Goal: Task Accomplishment & Management: Manage account settings

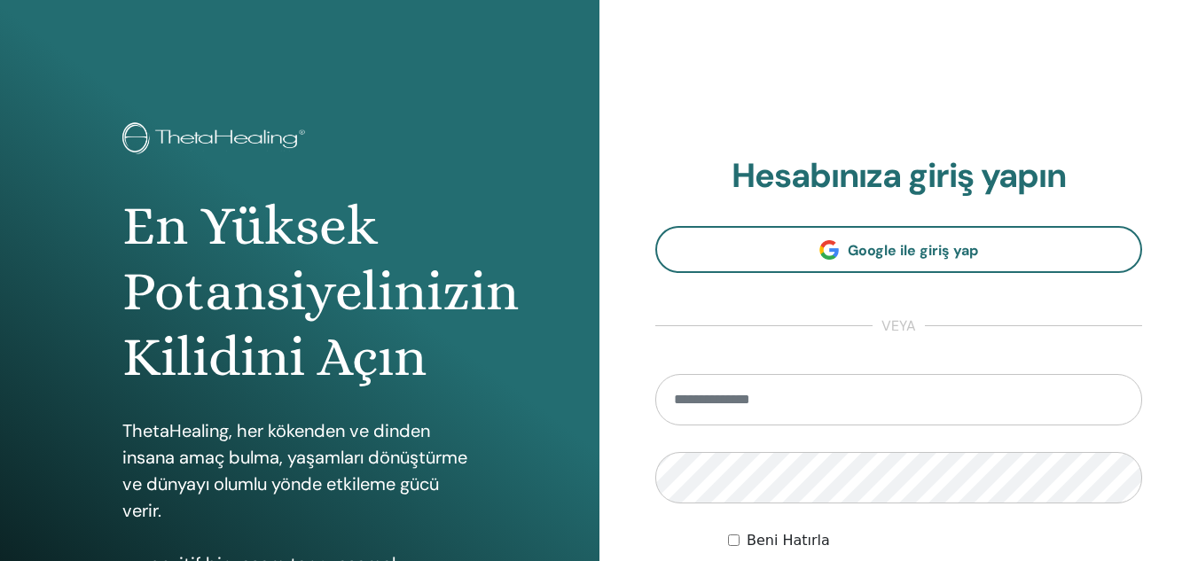
type input "**********"
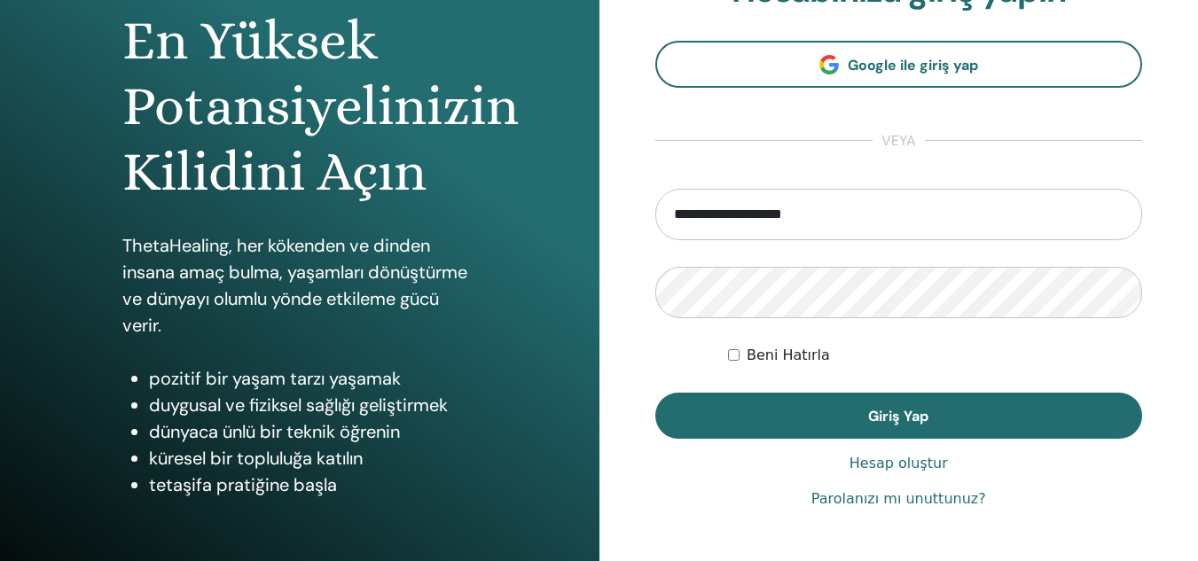
scroll to position [190, 0]
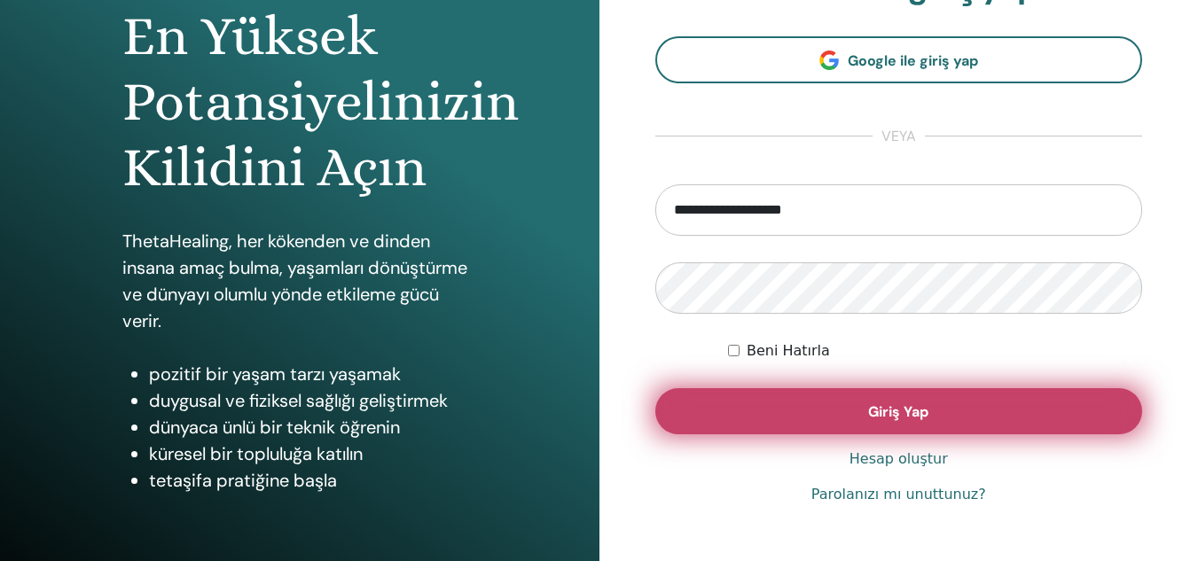
click at [923, 404] on span "Giriş Yap" at bounding box center [898, 412] width 60 height 19
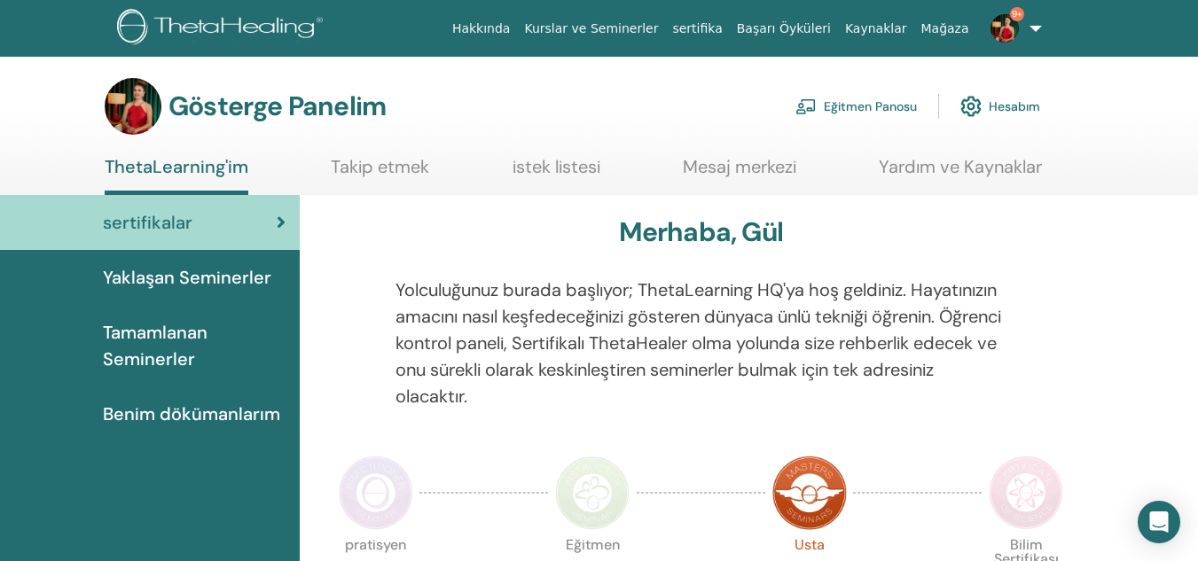
click at [831, 103] on font "Eğitmen Panosu" at bounding box center [870, 107] width 93 height 16
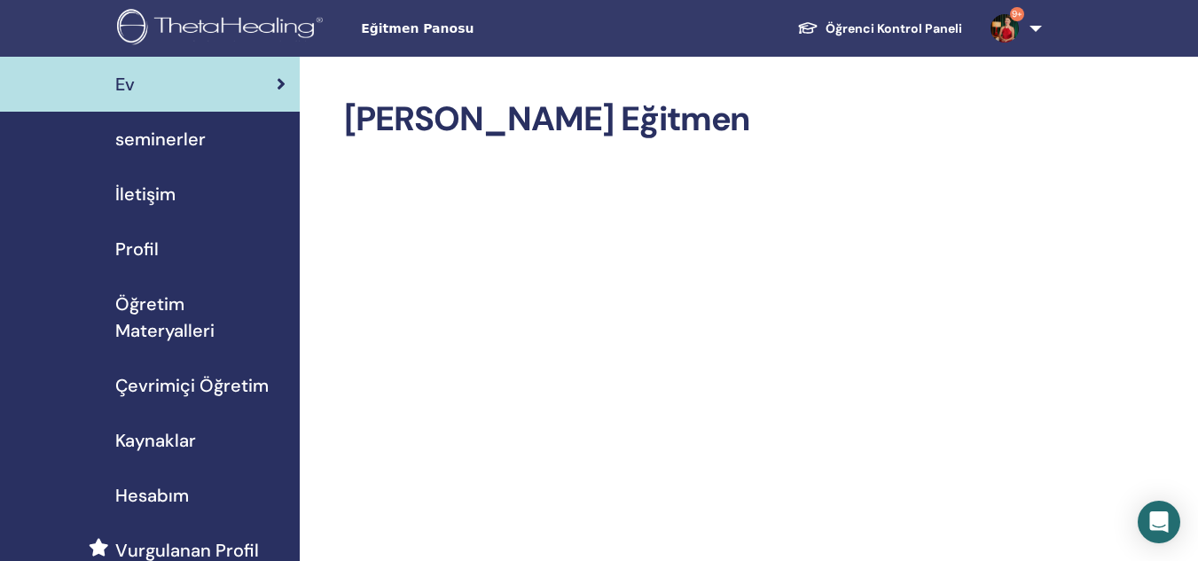
click at [169, 135] on span "seminerler" at bounding box center [160, 139] width 90 height 27
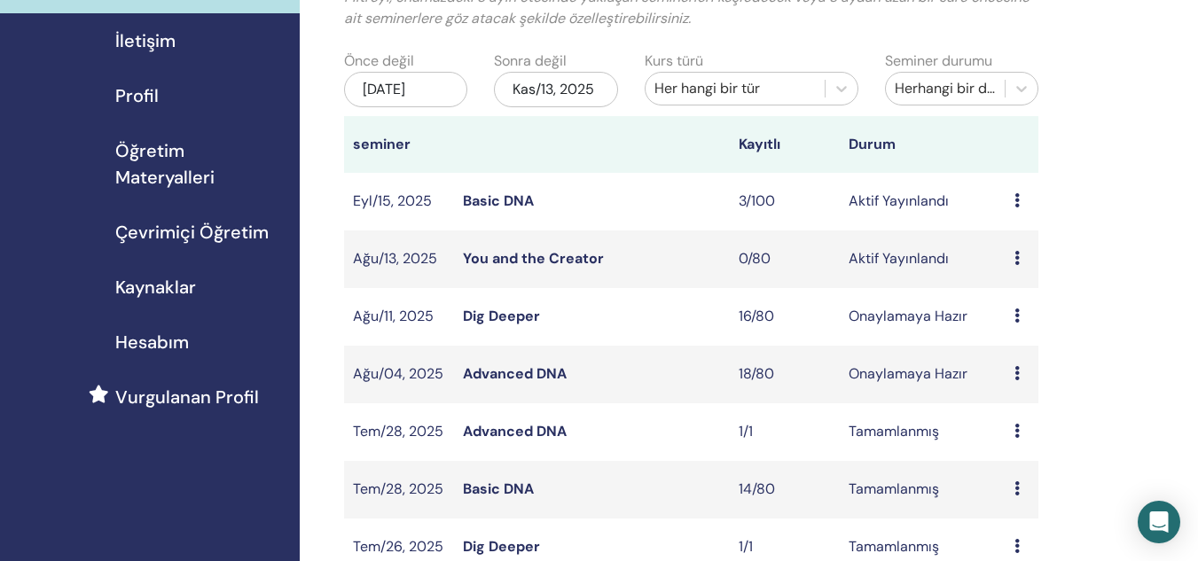
scroll to position [161, 0]
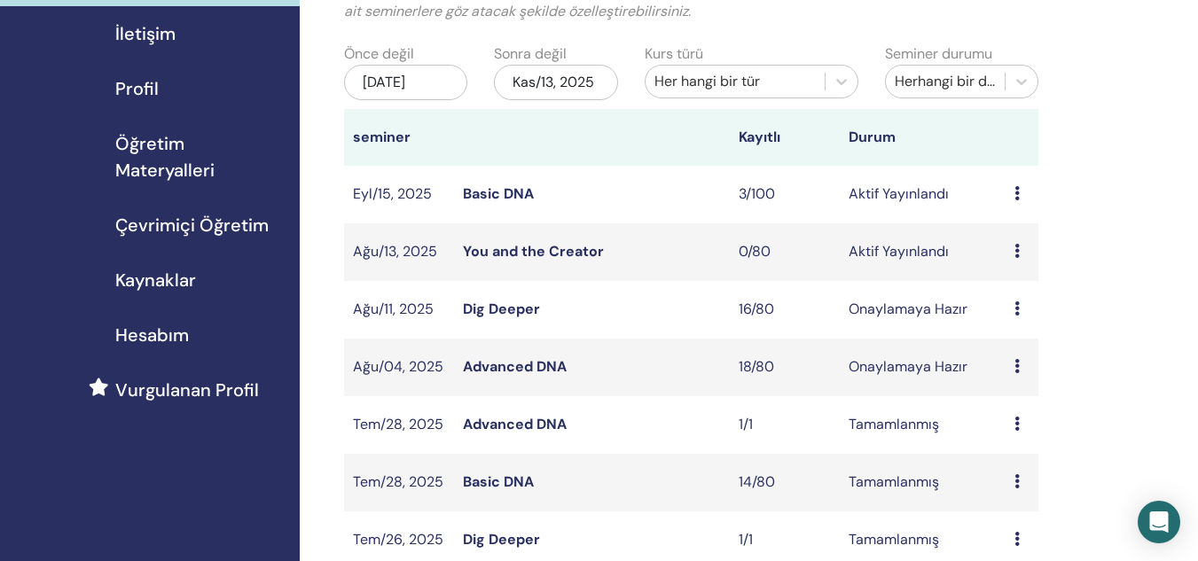
click at [500, 308] on link "Dig Deeper" at bounding box center [501, 309] width 77 height 19
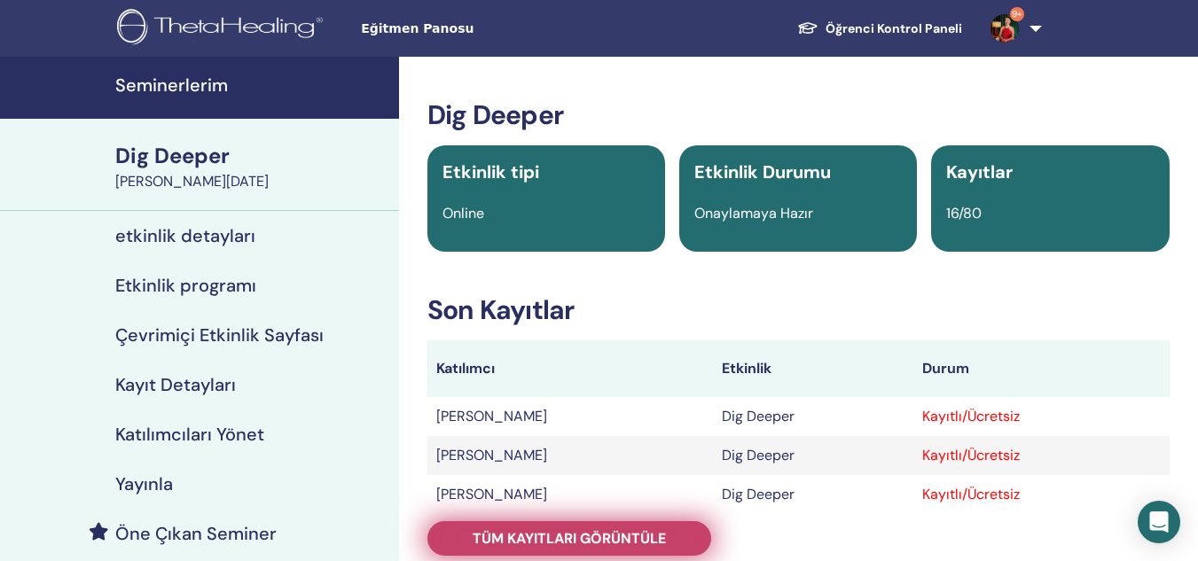
click at [584, 540] on span "Tüm kayıtları görüntüle" at bounding box center [569, 539] width 193 height 19
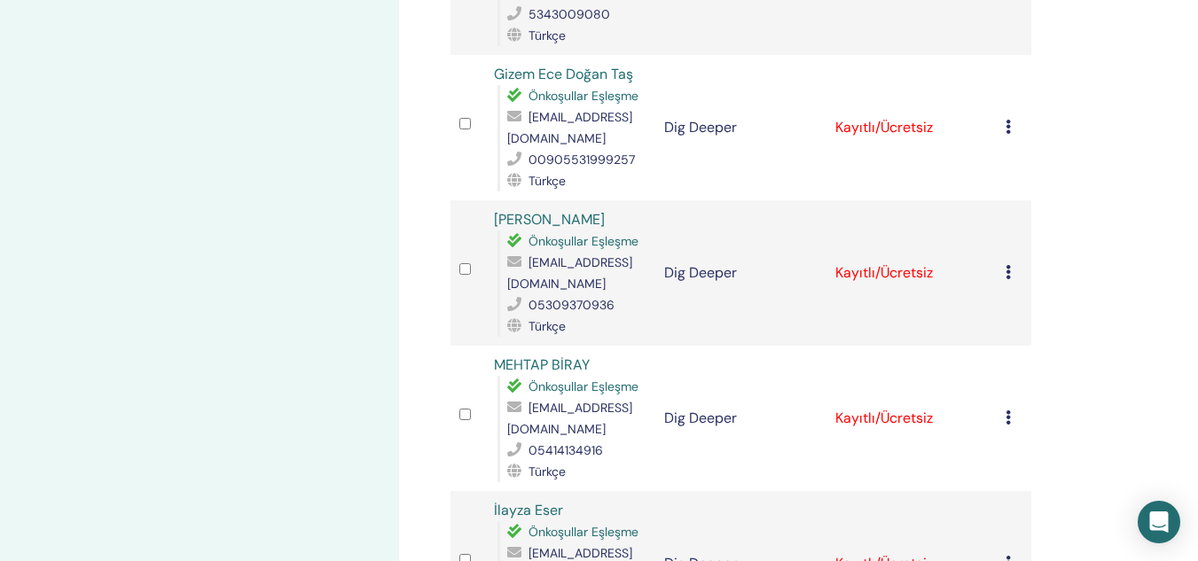
scroll to position [1716, 0]
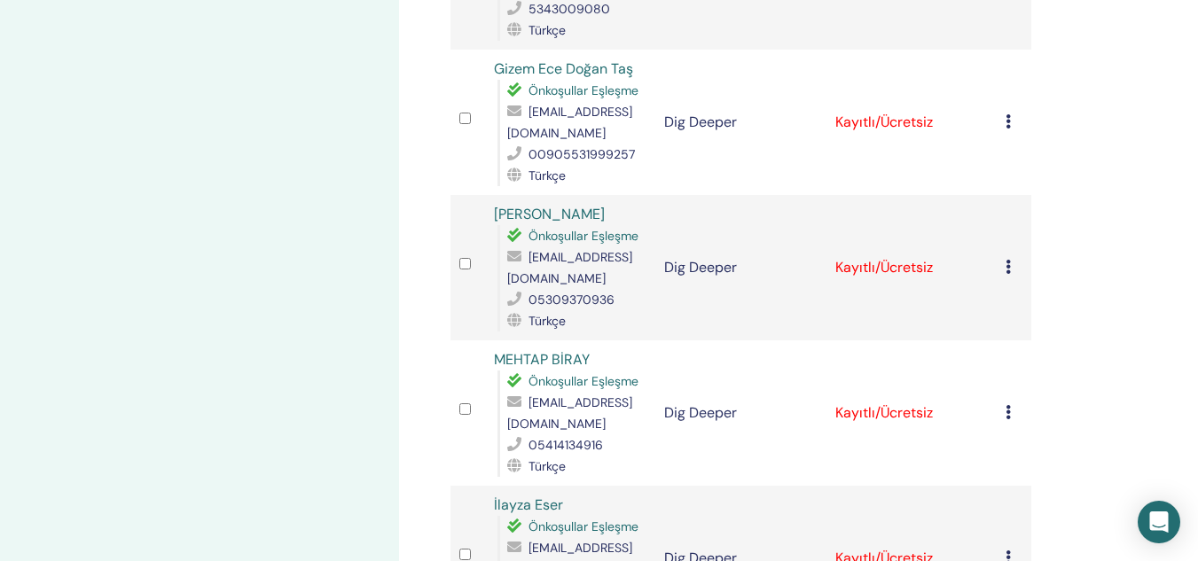
drag, startPoint x: 1197, startPoint y: 312, endPoint x: 1199, endPoint y: 326, distance: 13.6
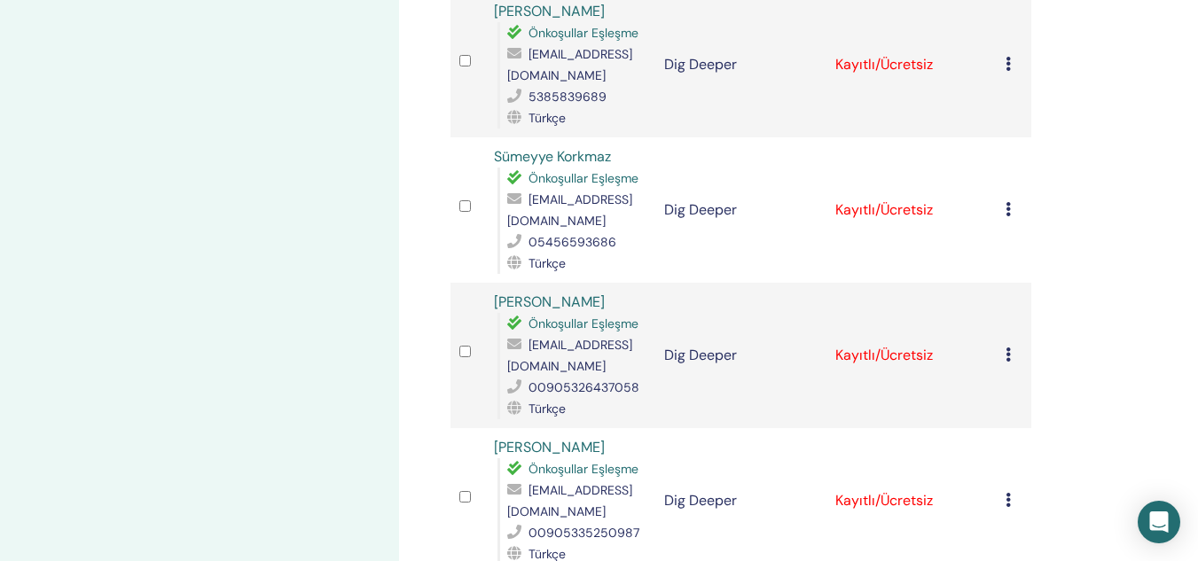
scroll to position [1052, 0]
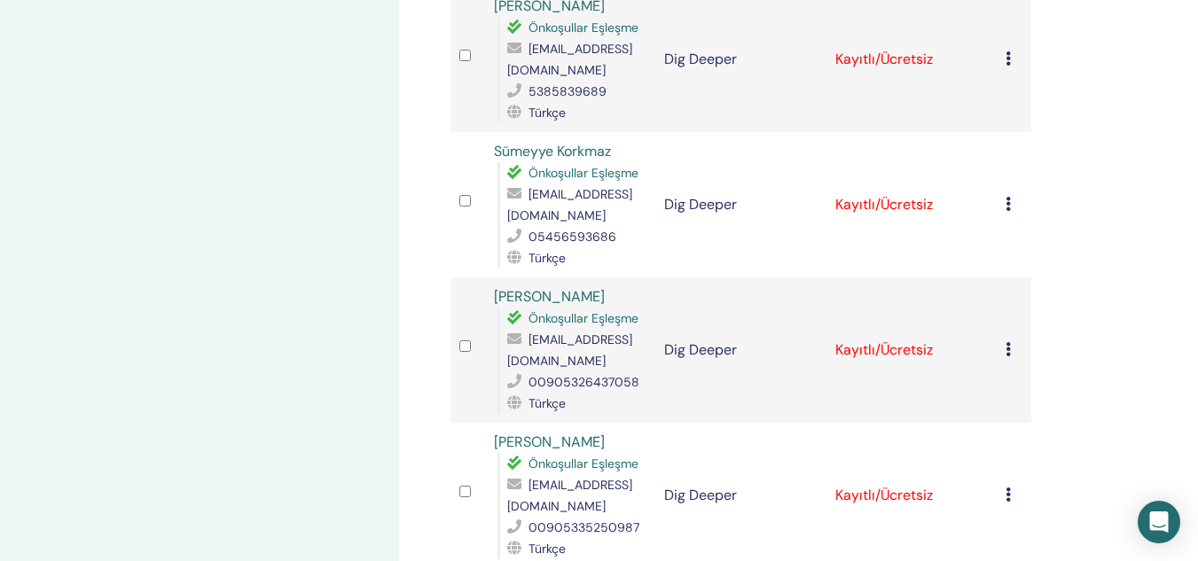
drag, startPoint x: 1197, startPoint y: 217, endPoint x: 1190, endPoint y: 252, distance: 35.1
click at [1190, 252] on div "Katılımcıları Yönet Toplu eylemler CSV'ye aktar Katılımcı Etkinlik Durum Özlem …" at bounding box center [798, 466] width 799 height 2922
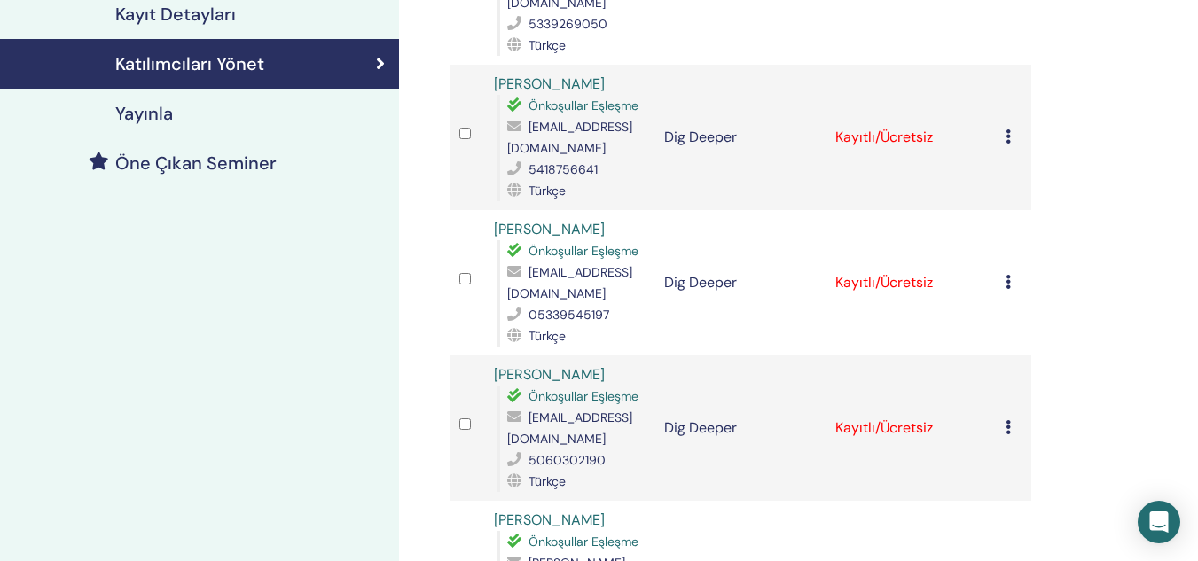
scroll to position [0, 0]
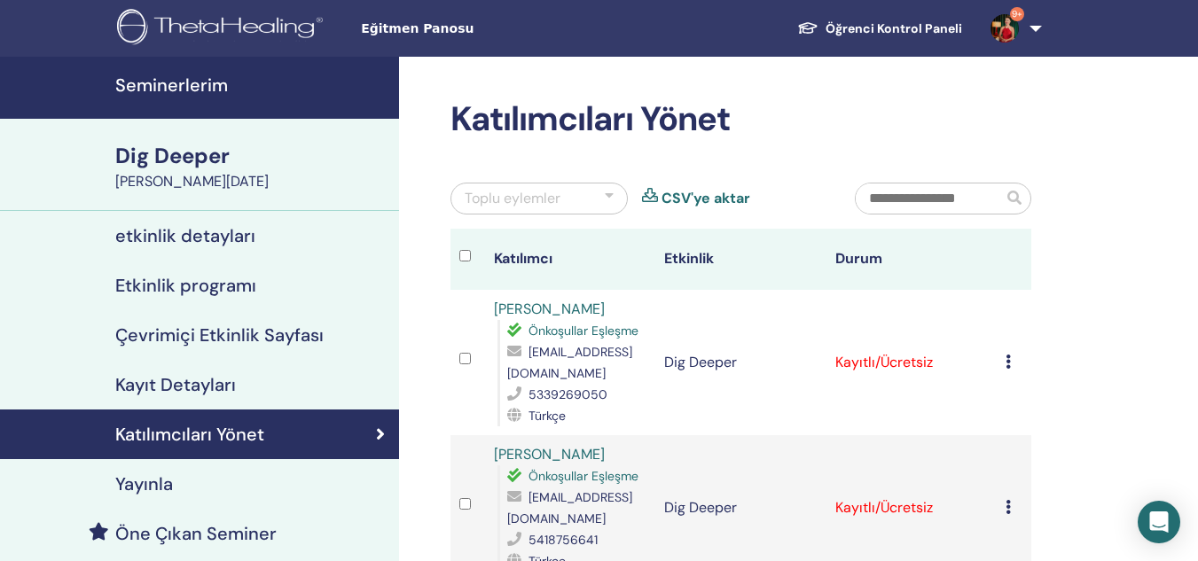
click at [1005, 358] on td "Kaydı İptal Et Otomatik onaylama Ücretli Olarak İşaretle Ödenmemiş olarak işare…" at bounding box center [1014, 362] width 35 height 145
click at [1012, 365] on div "Kaydı İptal Et Otomatik onaylama Ücretli Olarak İşaretle Ödenmemiş olarak işare…" at bounding box center [1014, 362] width 17 height 21
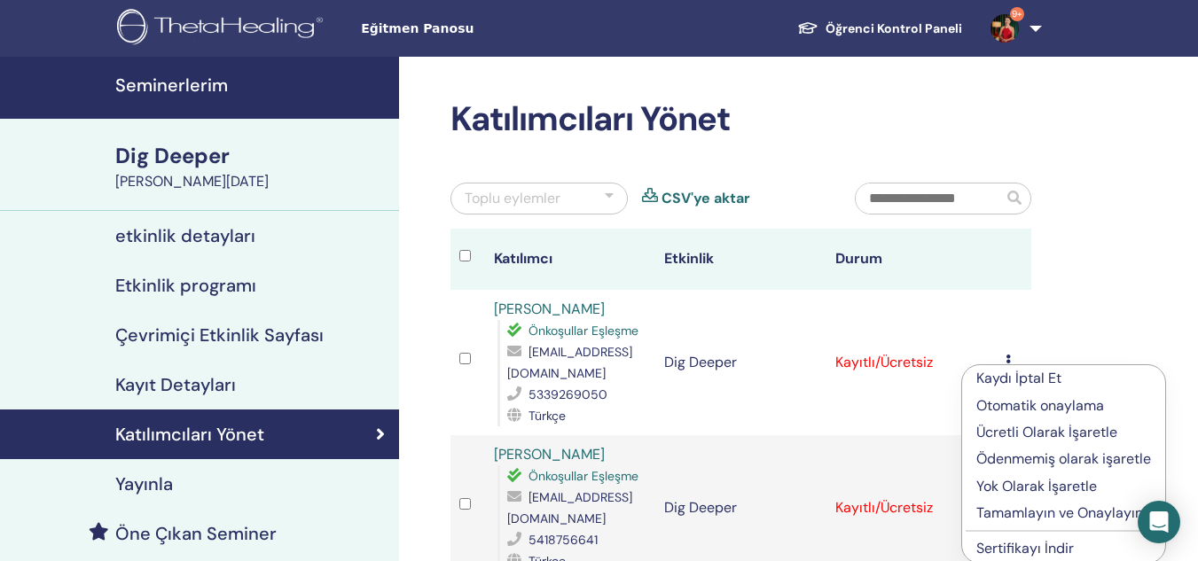
click at [987, 522] on p "Tamamlayın ve Onaylayın" at bounding box center [1064, 513] width 175 height 21
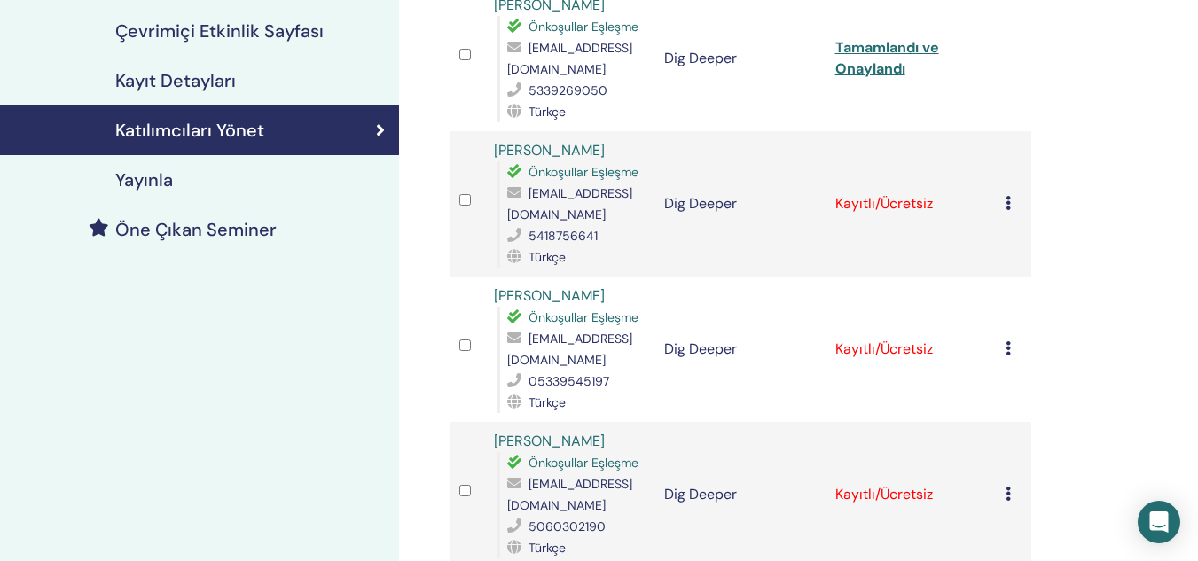
scroll to position [288, 0]
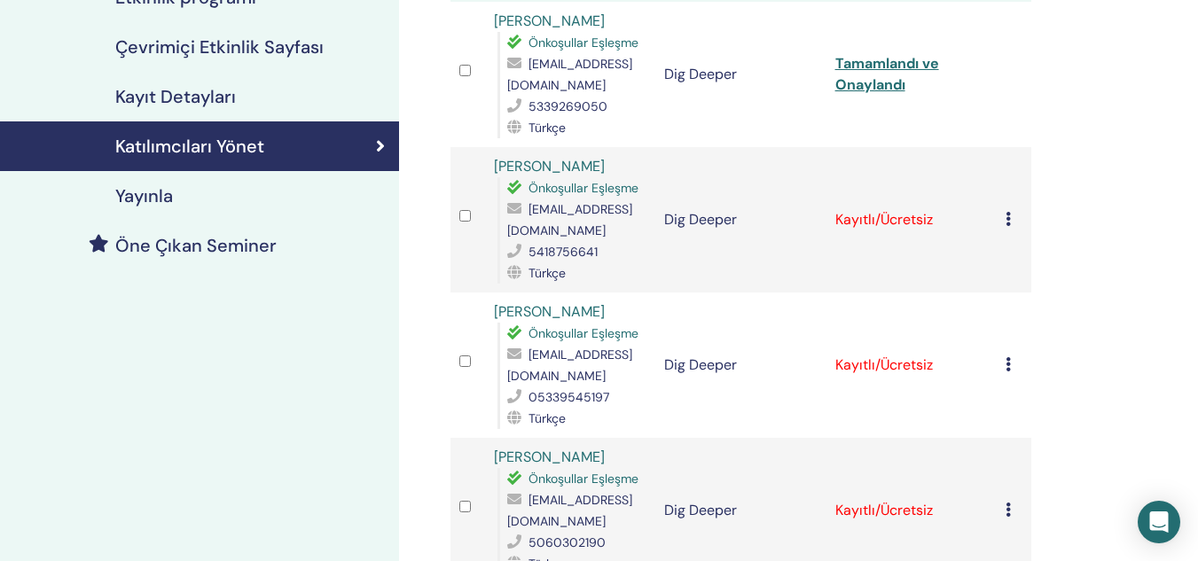
click at [1009, 218] on icon at bounding box center [1008, 219] width 5 height 14
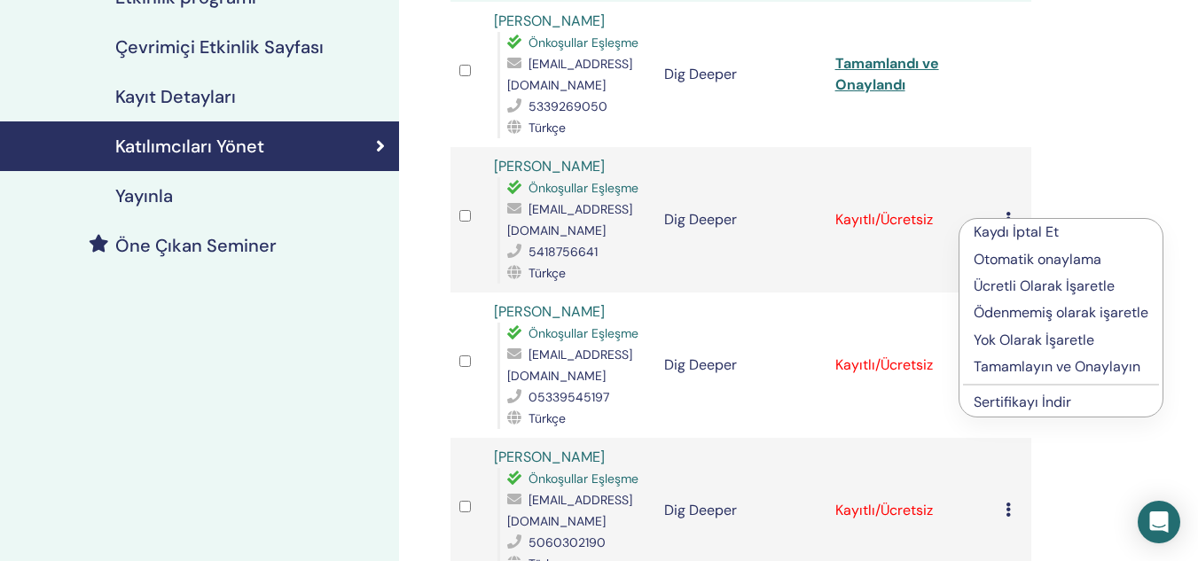
click at [990, 363] on p "Tamamlayın ve Onaylayın" at bounding box center [1061, 367] width 175 height 21
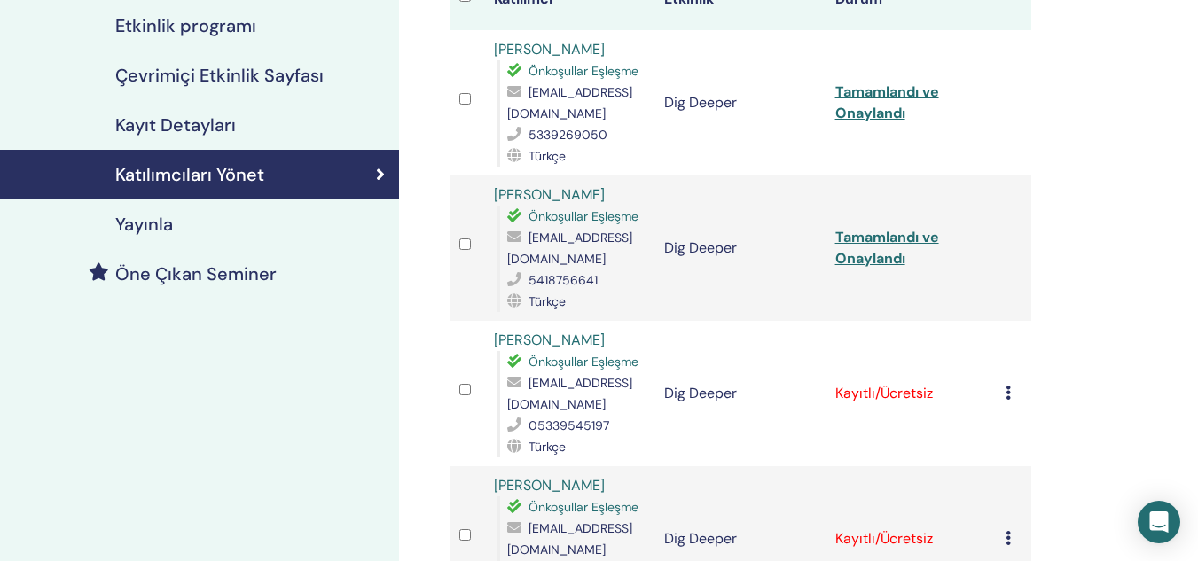
scroll to position [316, 0]
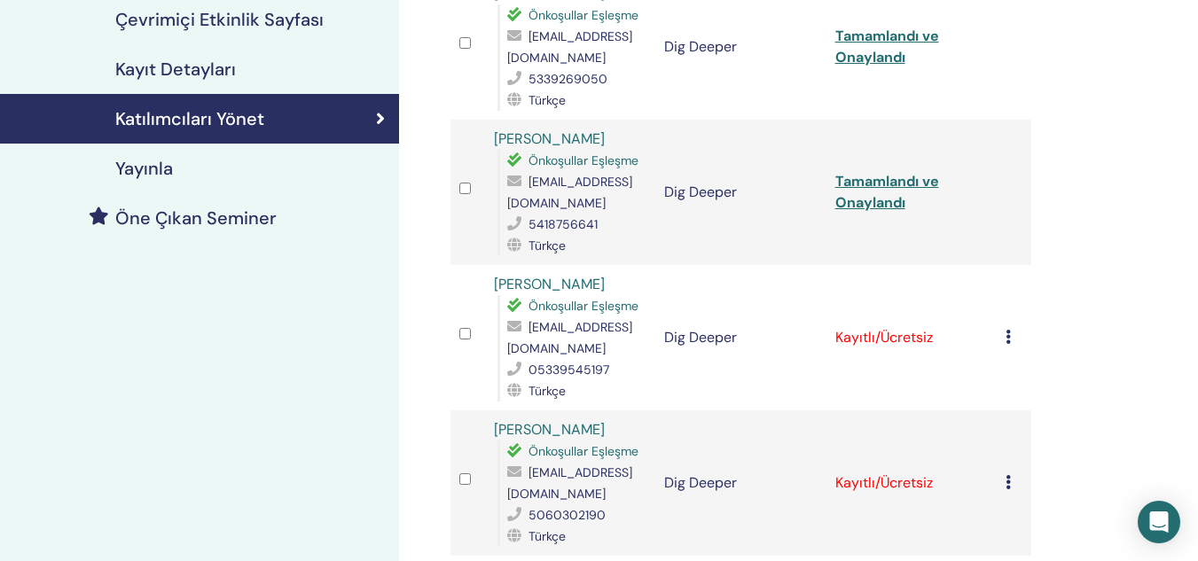
click at [1009, 330] on icon at bounding box center [1008, 337] width 5 height 14
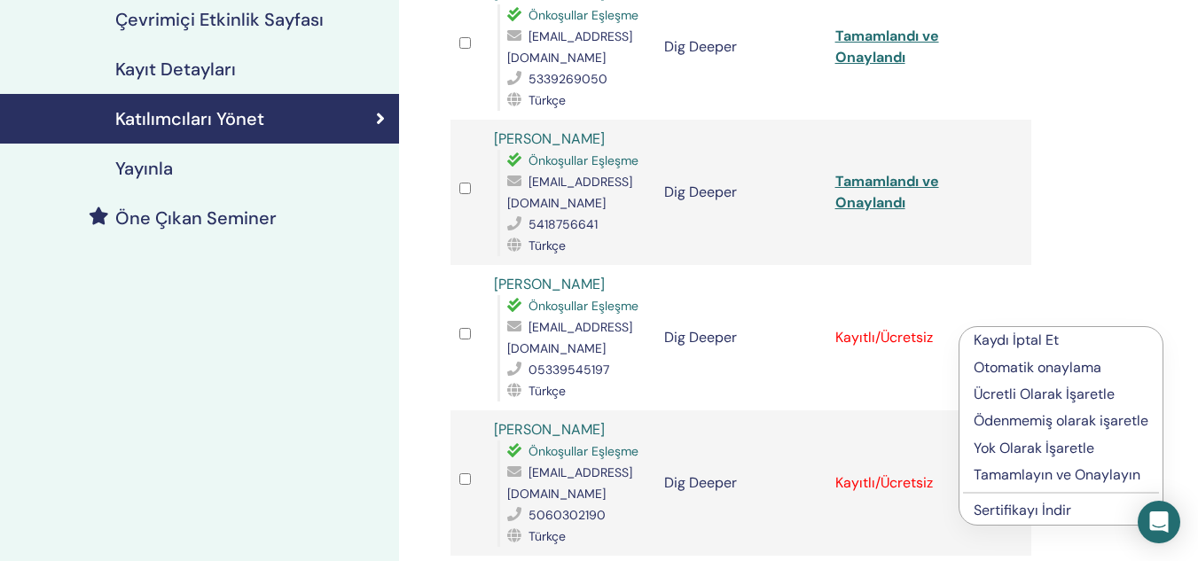
click at [976, 472] on p "Tamamlayın ve Onaylayın" at bounding box center [1061, 475] width 175 height 21
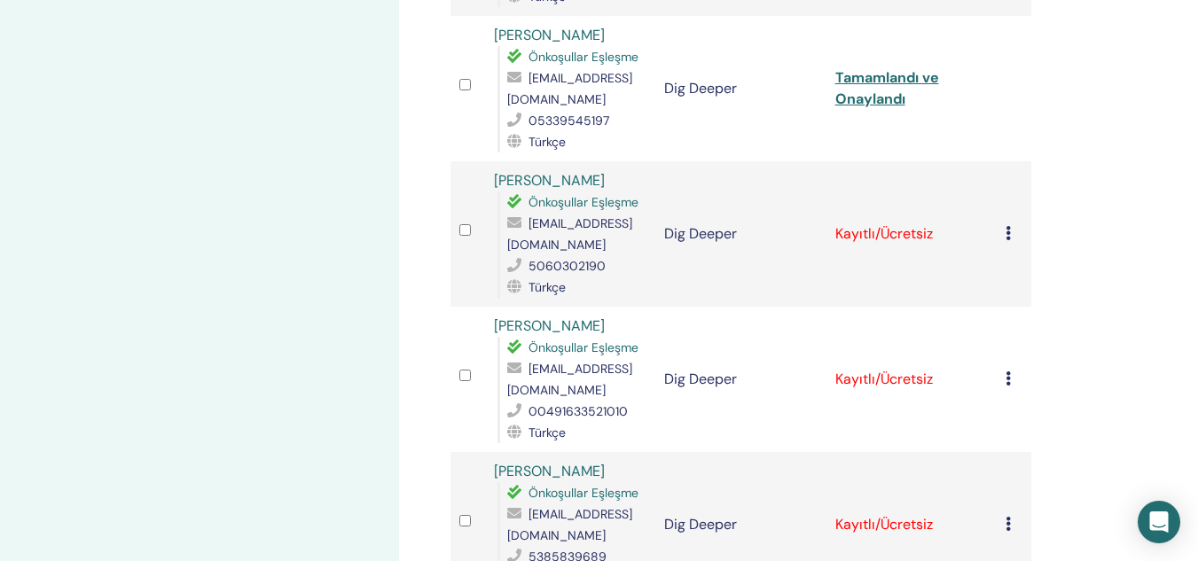
scroll to position [553, 0]
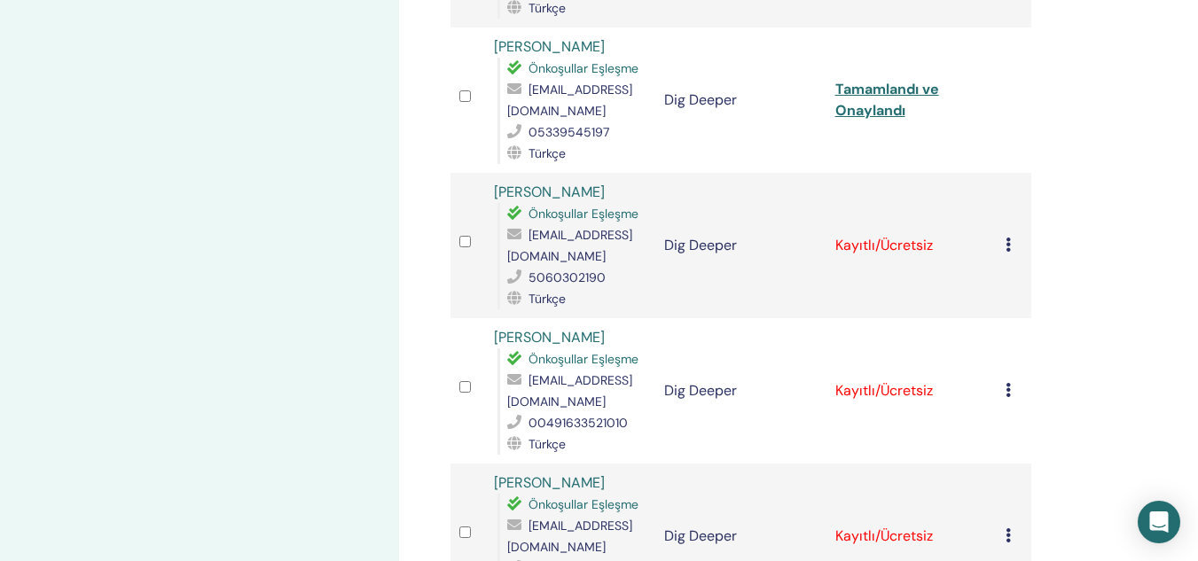
click at [1008, 238] on icon at bounding box center [1008, 245] width 5 height 14
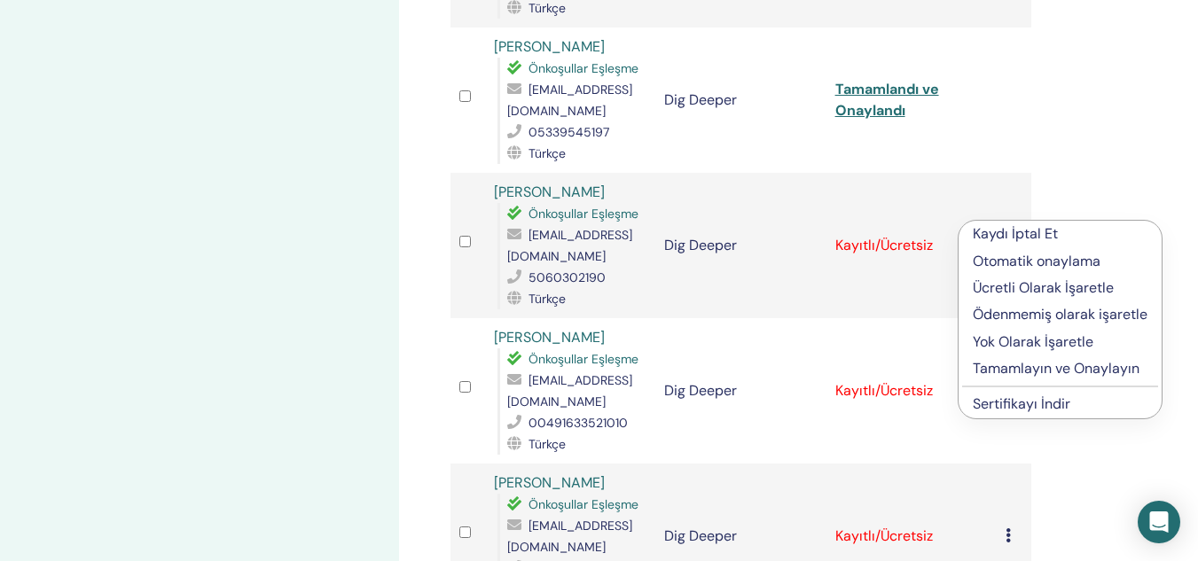
click at [975, 359] on p "Tamamlayın ve Onaylayın" at bounding box center [1060, 368] width 175 height 21
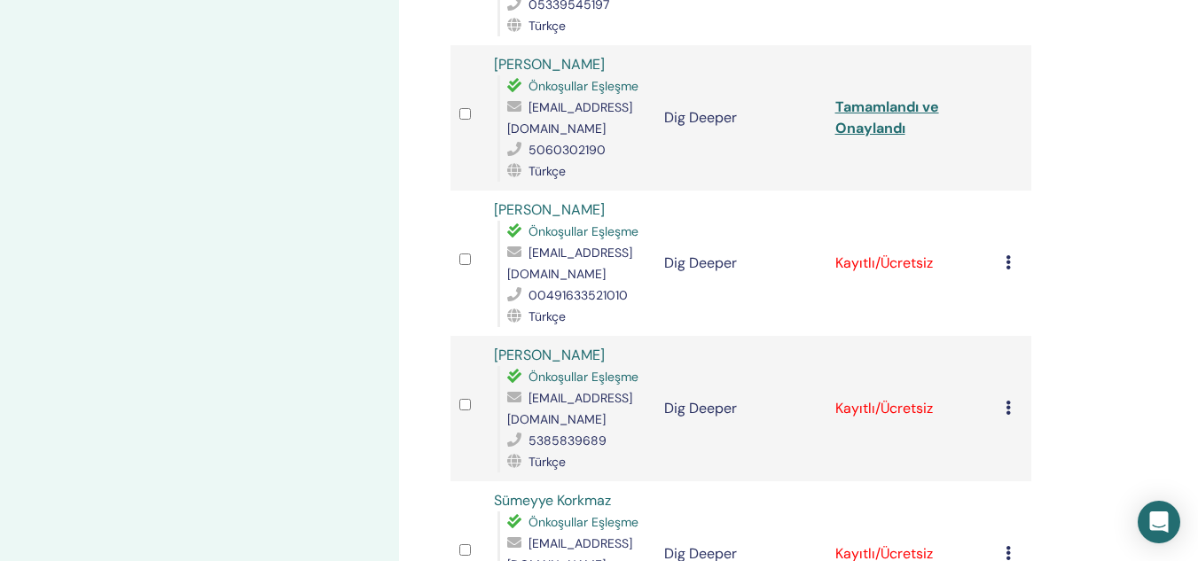
scroll to position [687, 0]
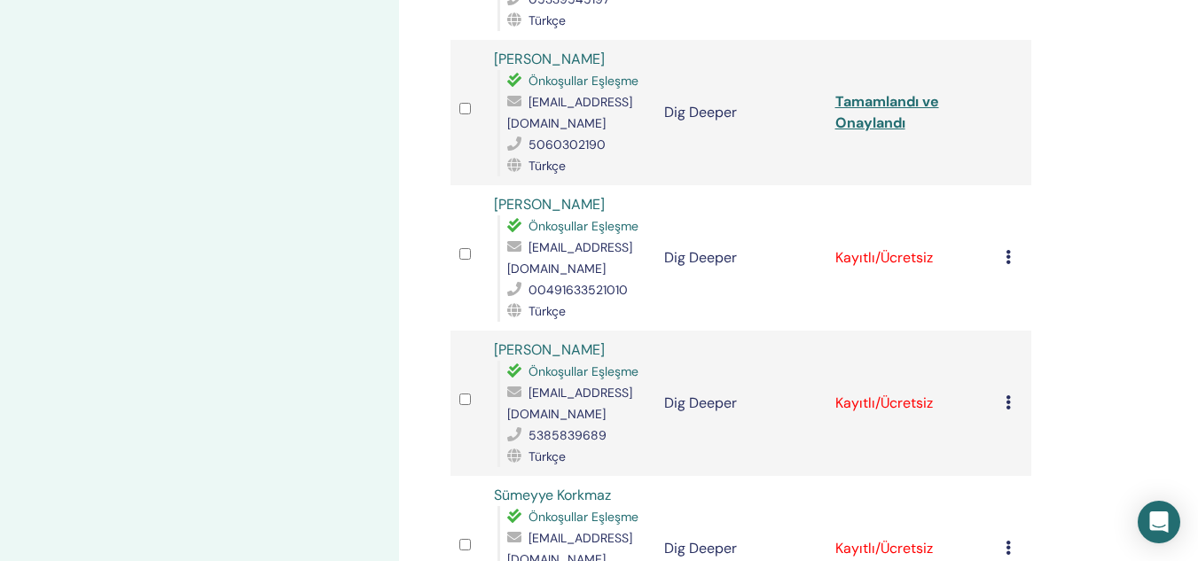
click at [1005, 225] on td "Kaydı İptal Et Otomatik onaylama Ücretli Olarak İşaretle Ödenmemiş olarak işare…" at bounding box center [1014, 257] width 35 height 145
click at [1008, 250] on icon at bounding box center [1008, 257] width 5 height 14
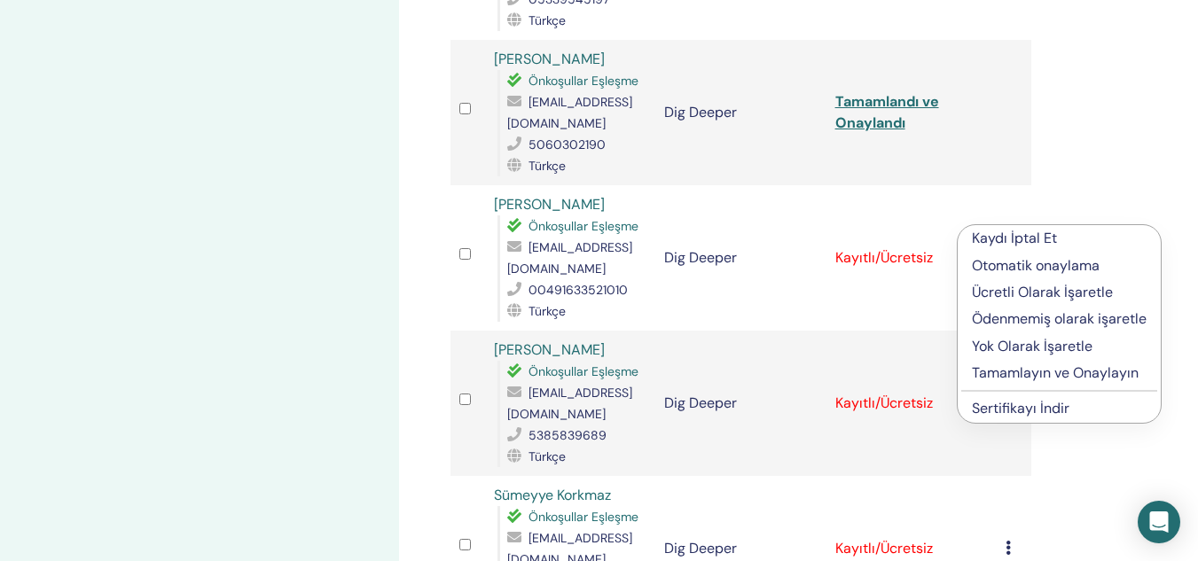
click at [985, 368] on p "Tamamlayın ve Onaylayın" at bounding box center [1059, 373] width 175 height 21
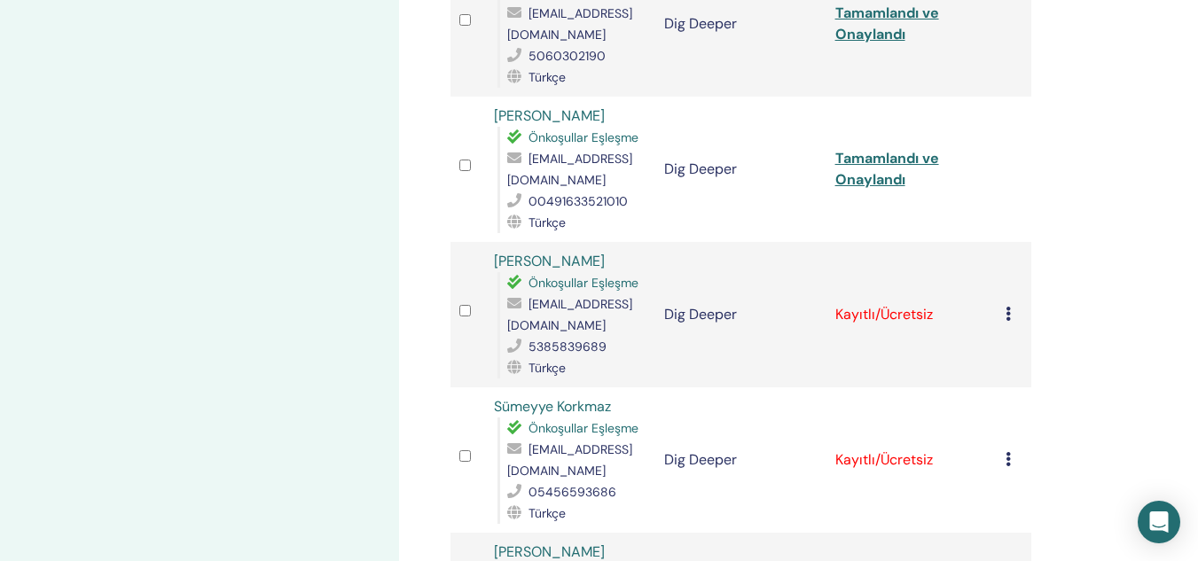
scroll to position [797, 0]
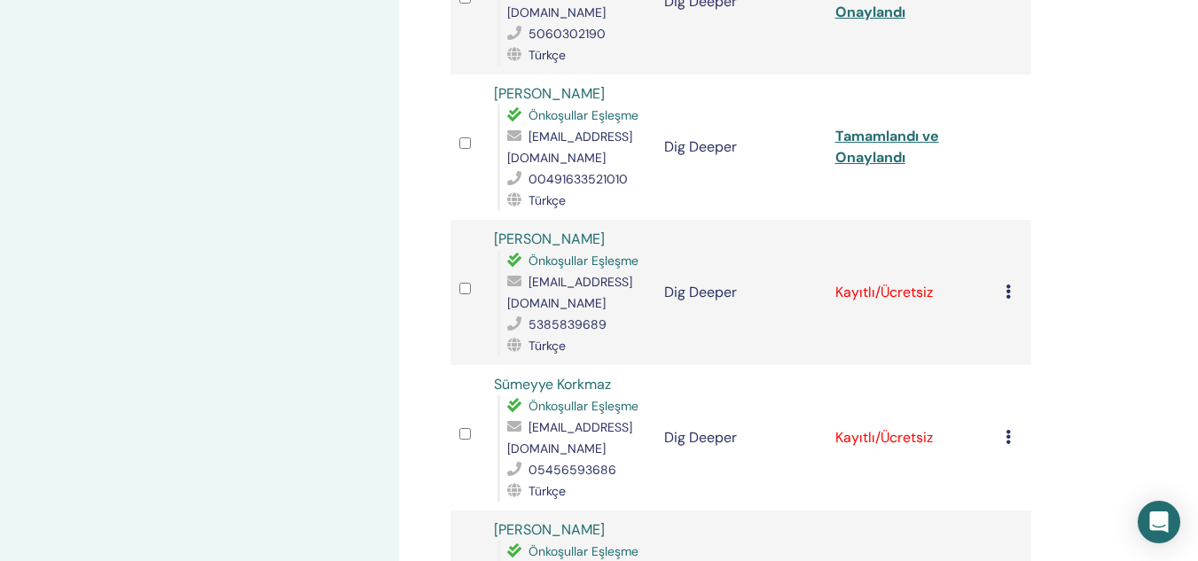
click at [1011, 285] on icon at bounding box center [1008, 292] width 5 height 14
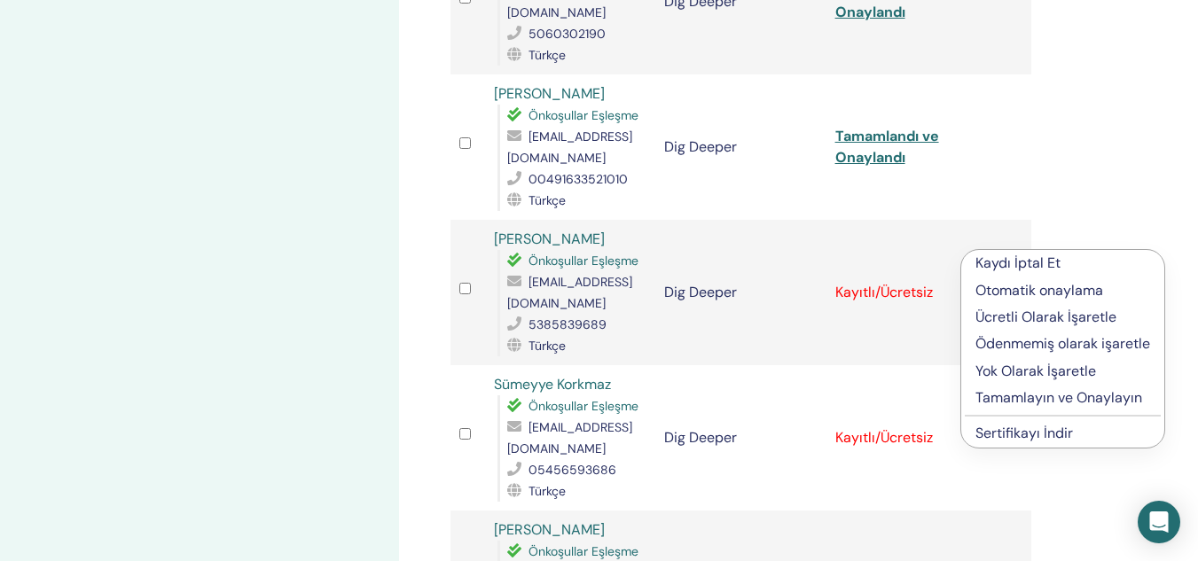
click at [1016, 398] on p "Tamamlayın ve Onaylayın" at bounding box center [1063, 398] width 175 height 21
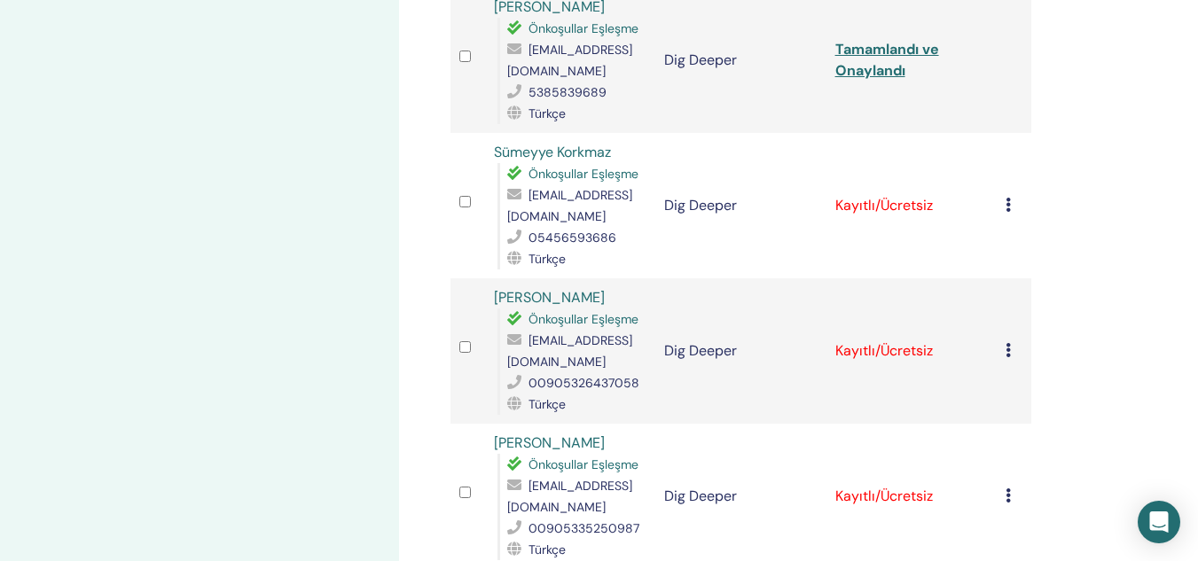
scroll to position [1024, 0]
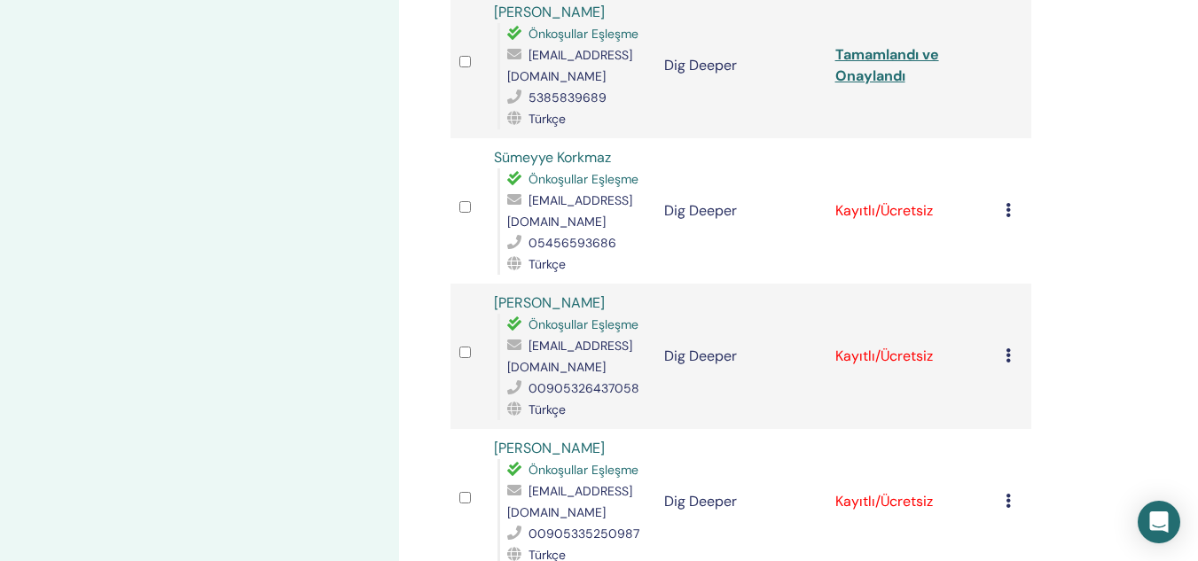
click at [1008, 203] on icon at bounding box center [1008, 210] width 5 height 14
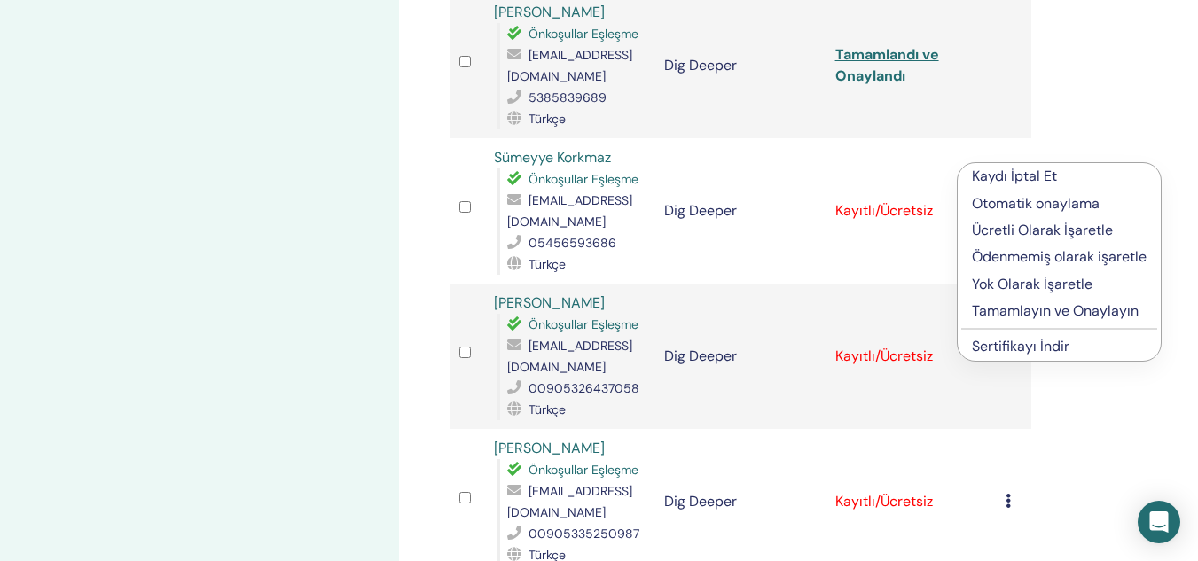
click at [1002, 305] on p "Tamamlayın ve Onaylayın" at bounding box center [1059, 311] width 175 height 21
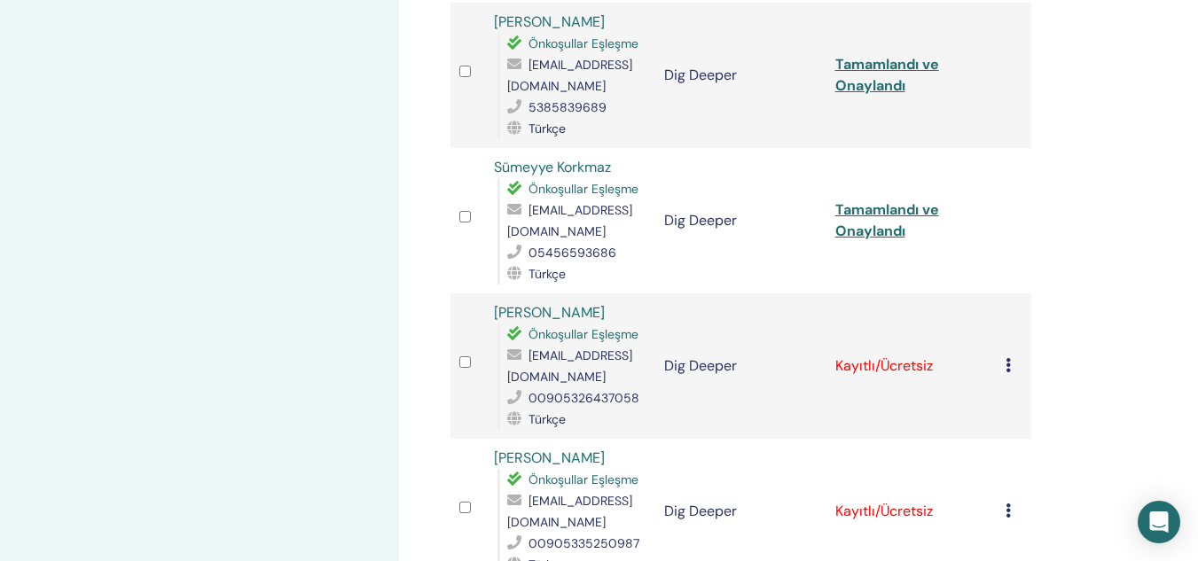
scroll to position [1164, 0]
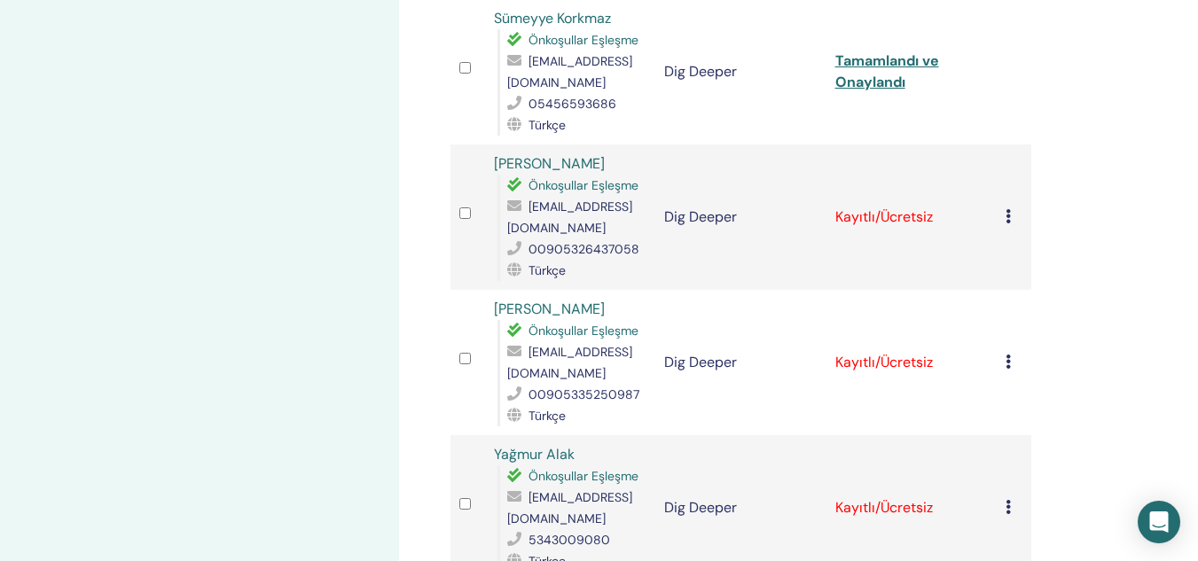
click at [1007, 209] on icon at bounding box center [1008, 216] width 5 height 14
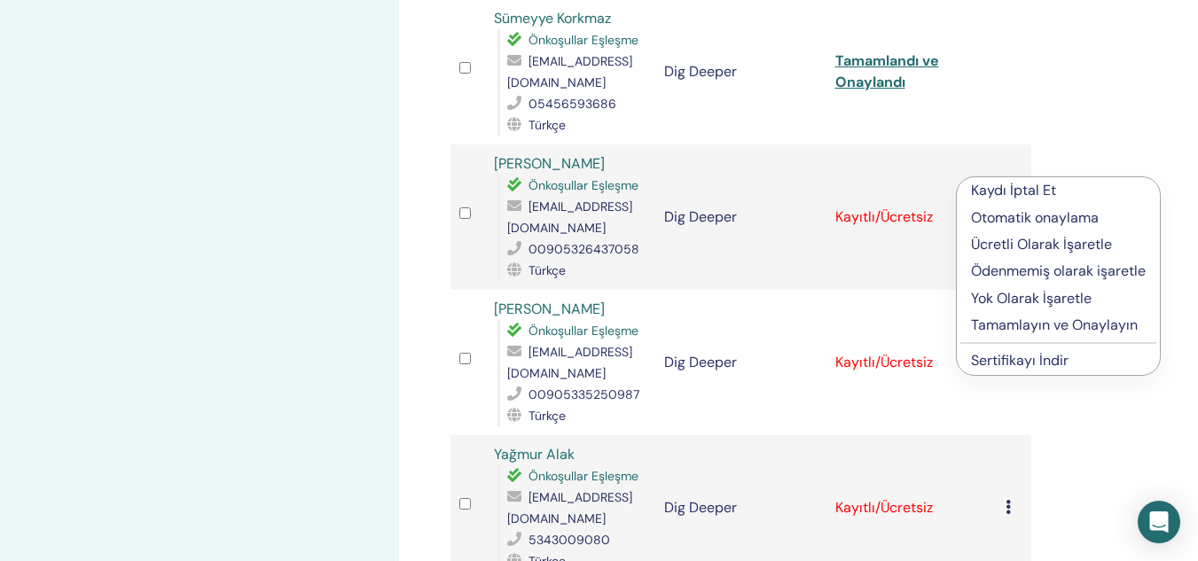
click at [976, 314] on li "Tamamlayın ve Onaylayın" at bounding box center [1058, 325] width 203 height 27
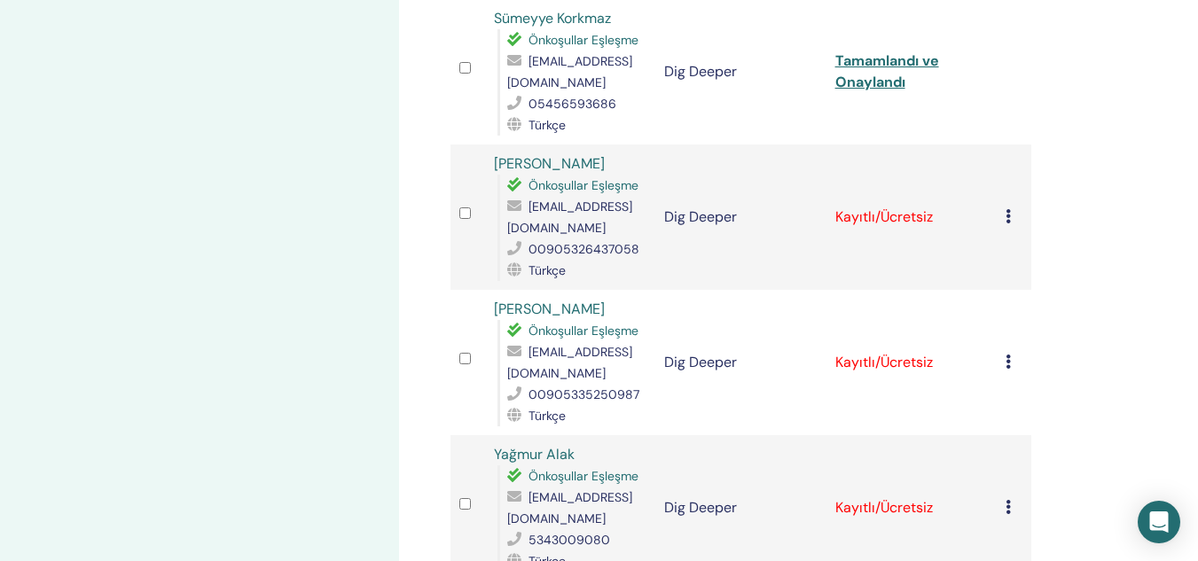
click at [976, 314] on td "Kayıtlı/Ücretsiz" at bounding box center [912, 362] width 171 height 145
click at [1010, 209] on icon at bounding box center [1008, 216] width 5 height 14
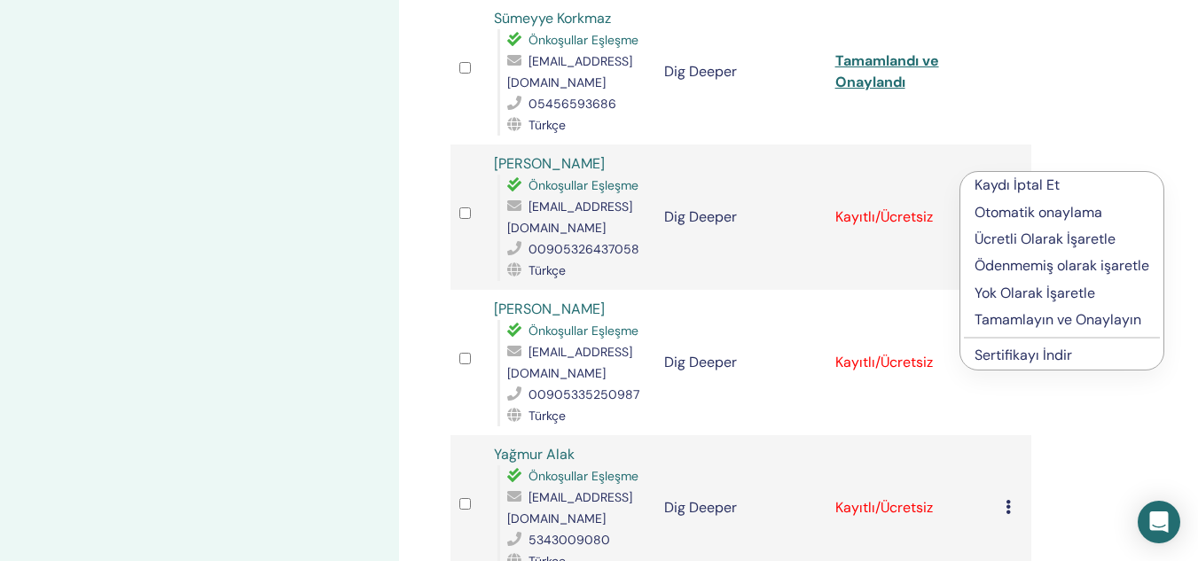
click at [990, 312] on p "Tamamlayın ve Onaylayın" at bounding box center [1062, 320] width 175 height 21
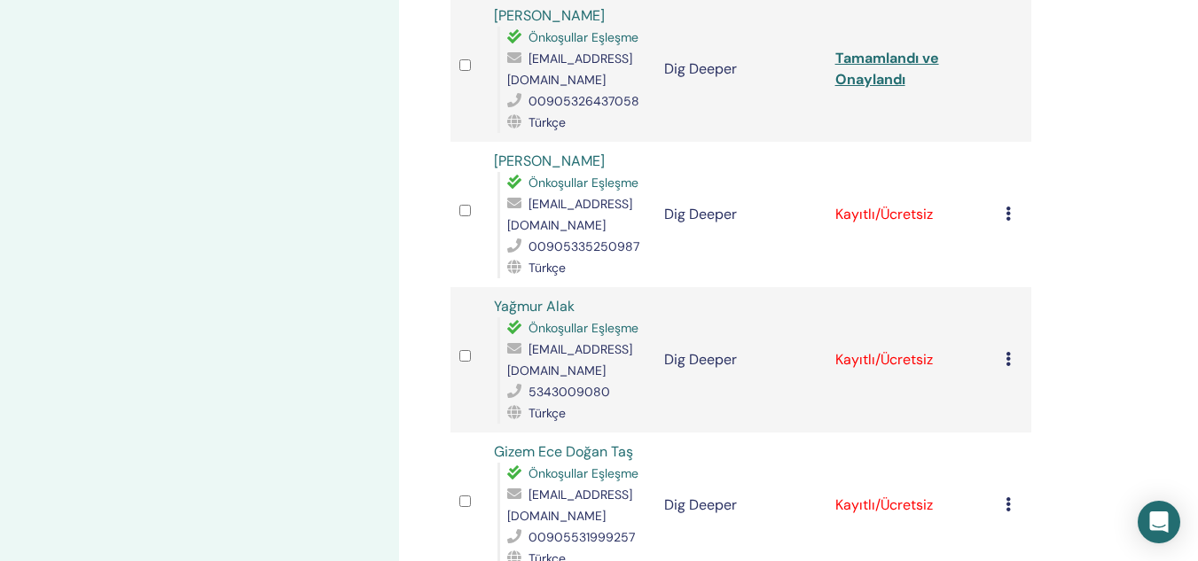
scroll to position [1318, 0]
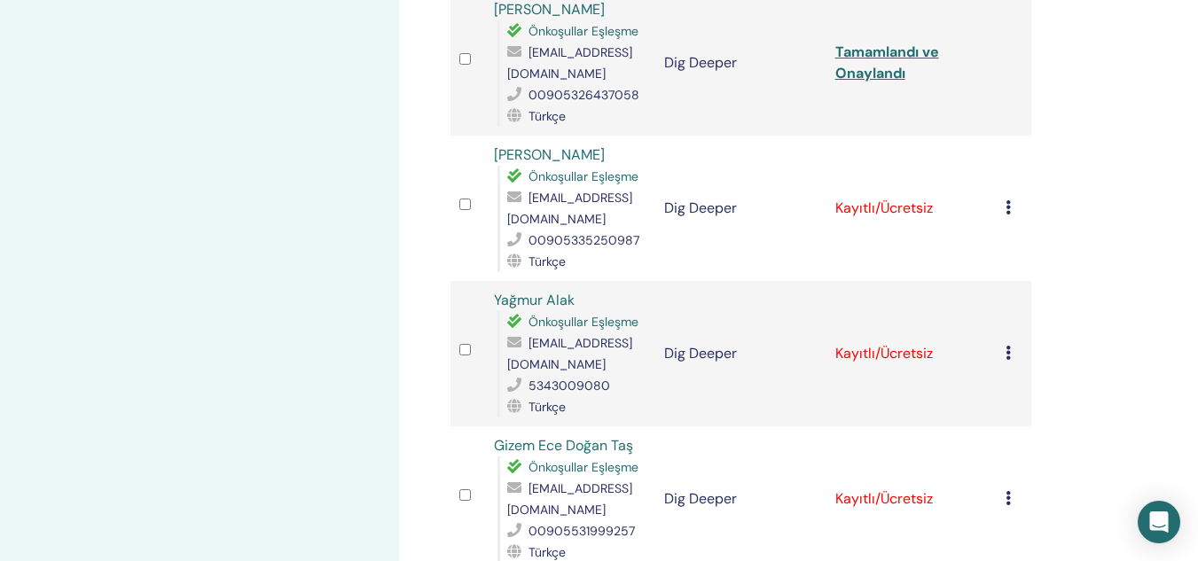
click at [1010, 200] on icon at bounding box center [1008, 207] width 5 height 14
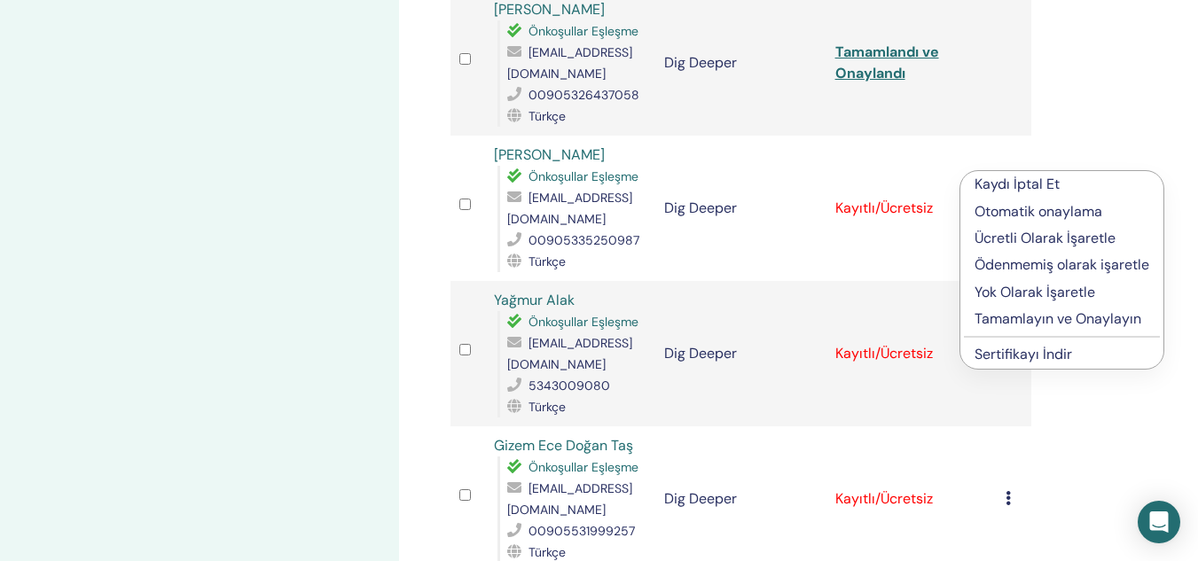
click at [985, 325] on p "Tamamlayın ve Onaylayın" at bounding box center [1062, 319] width 175 height 21
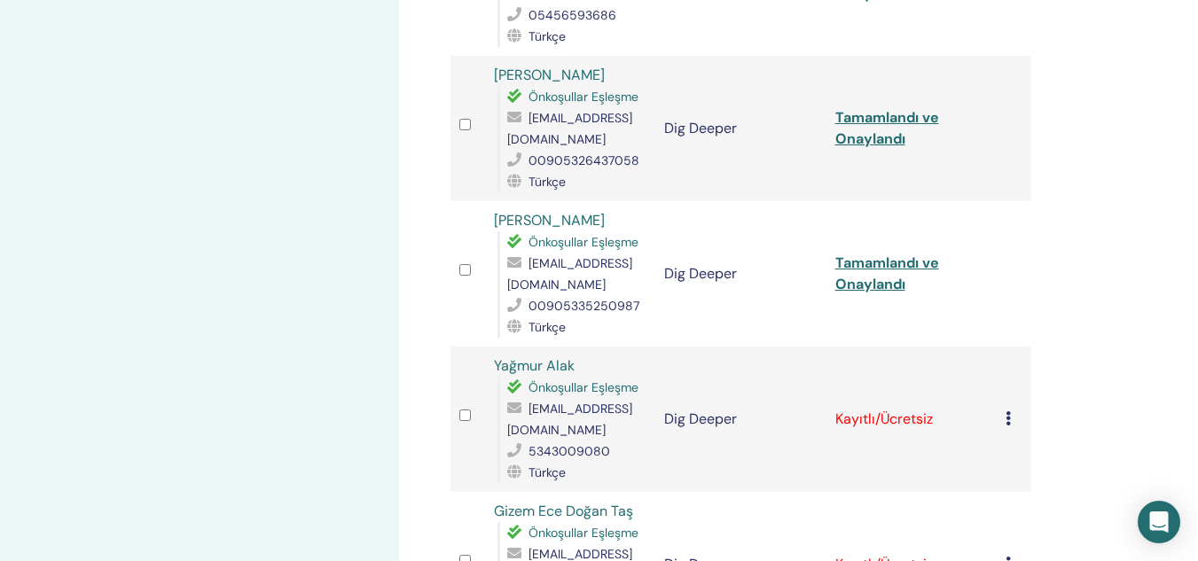
scroll to position [1290, 0]
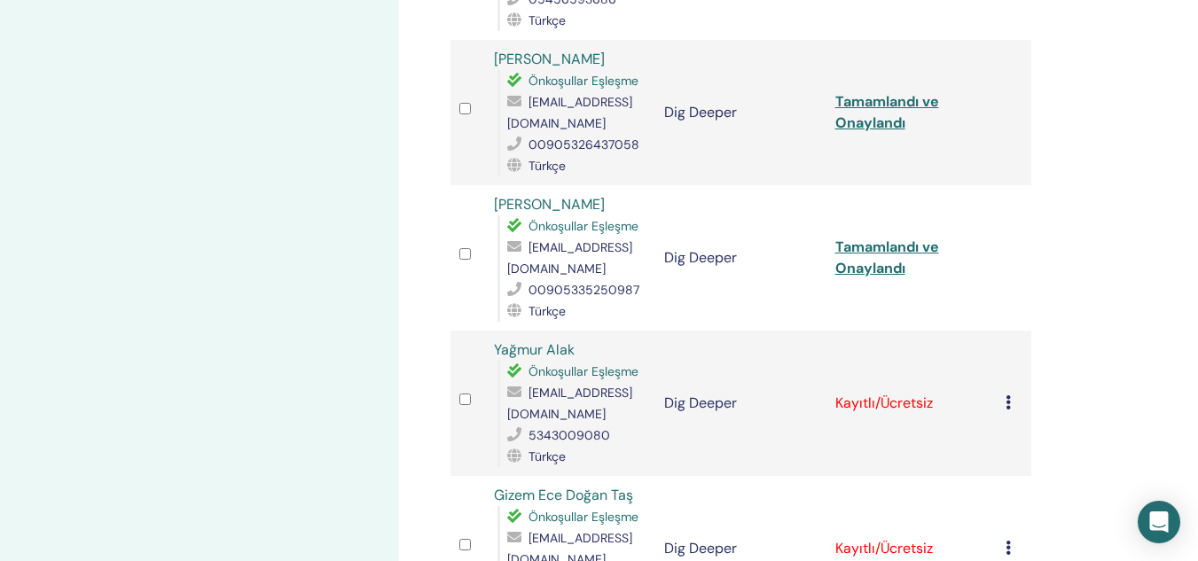
click at [1006, 396] on icon at bounding box center [1008, 403] width 5 height 14
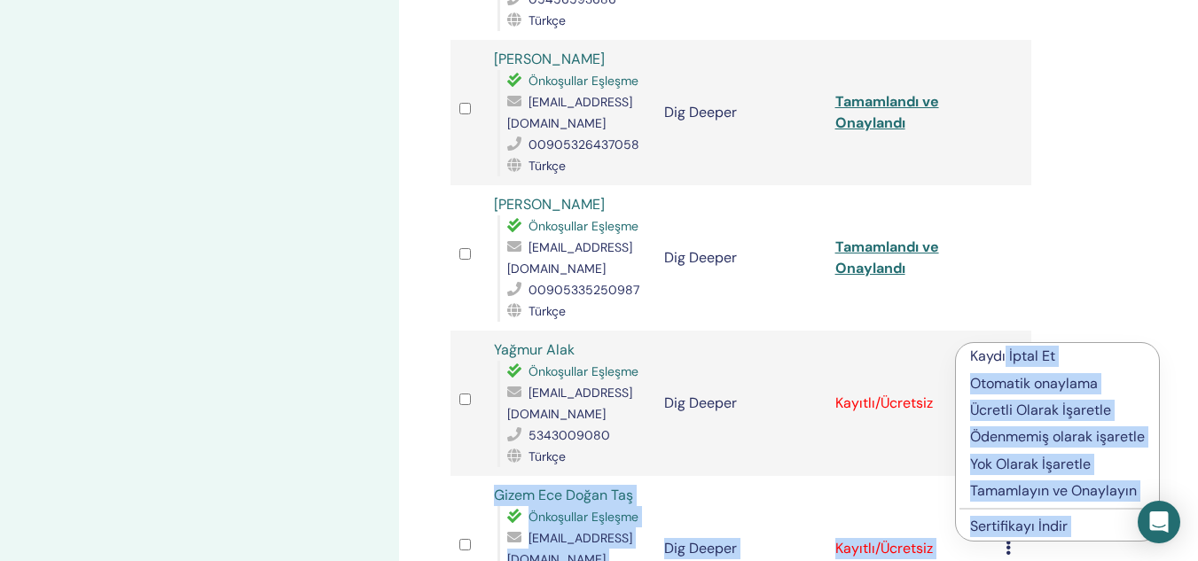
scroll to position [1429, 0]
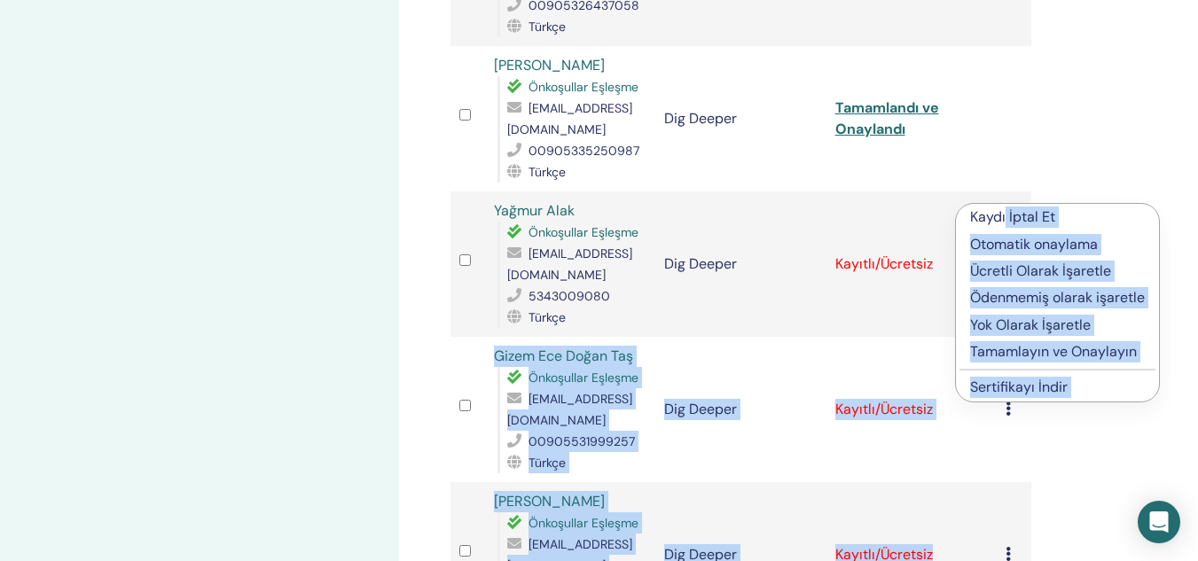
drag, startPoint x: 1006, startPoint y: 342, endPoint x: 966, endPoint y: 576, distance: 236.7
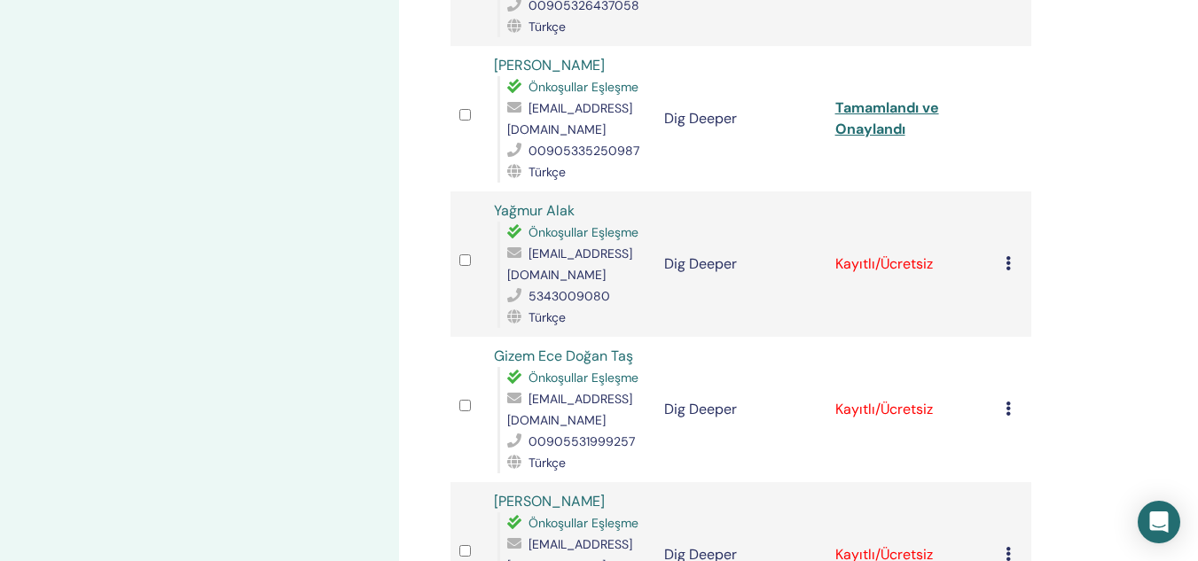
click at [1081, 275] on div "Katılımcıları Yönet Toplu eylemler CSV'ye aktar Katılımcı Etkinlik Durum Özlem …" at bounding box center [798, 89] width 799 height 2922
click at [1008, 256] on icon at bounding box center [1008, 263] width 5 height 14
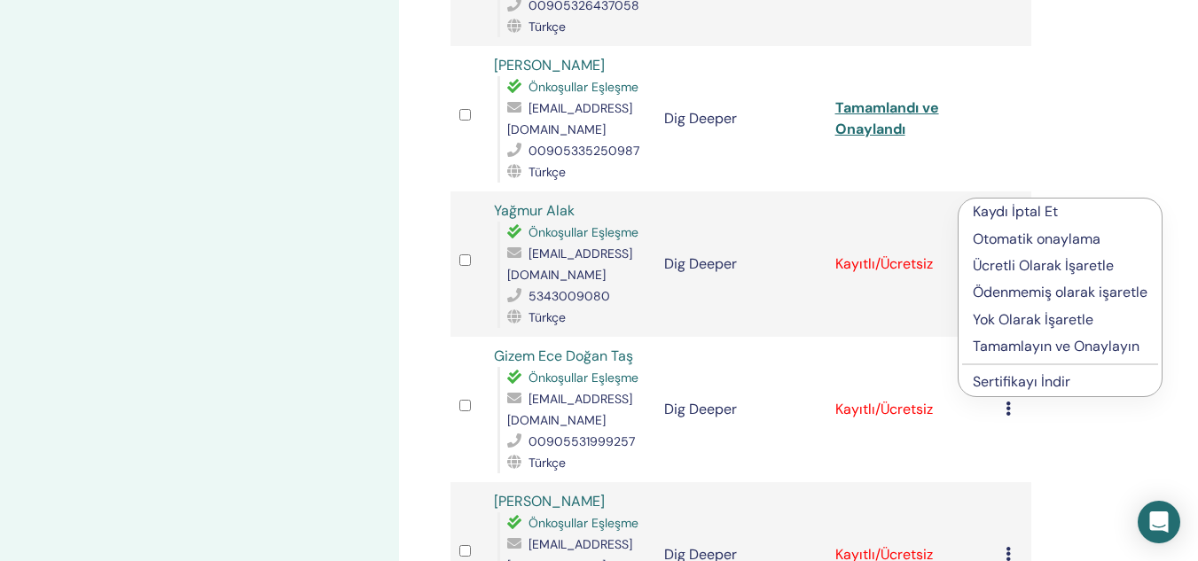
click at [991, 349] on p "Tamamlayın ve Onaylayın" at bounding box center [1060, 346] width 175 height 21
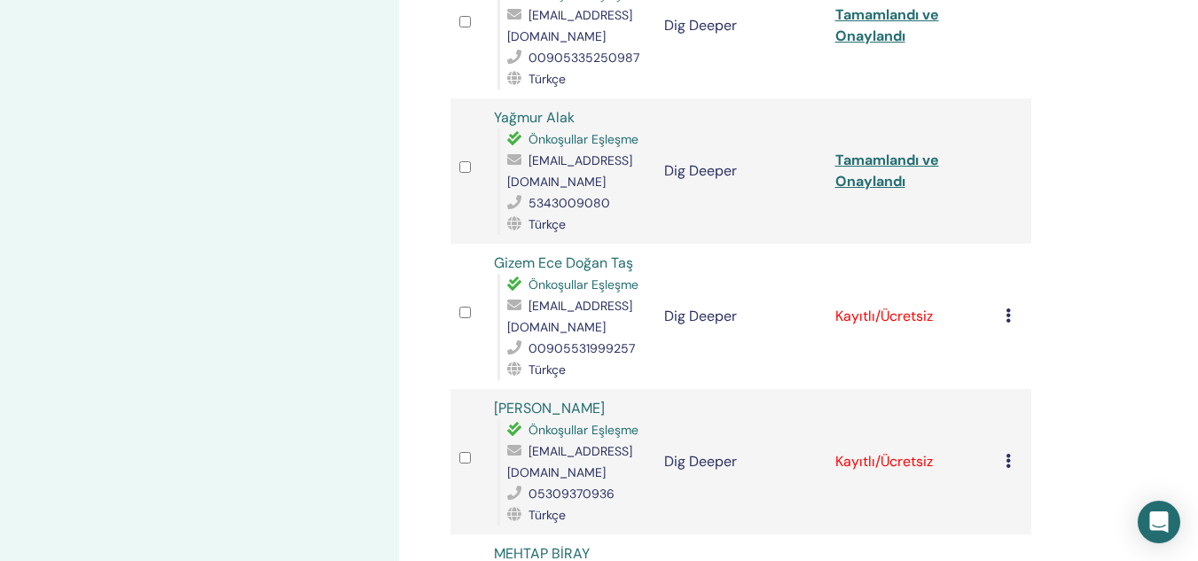
scroll to position [1506, 0]
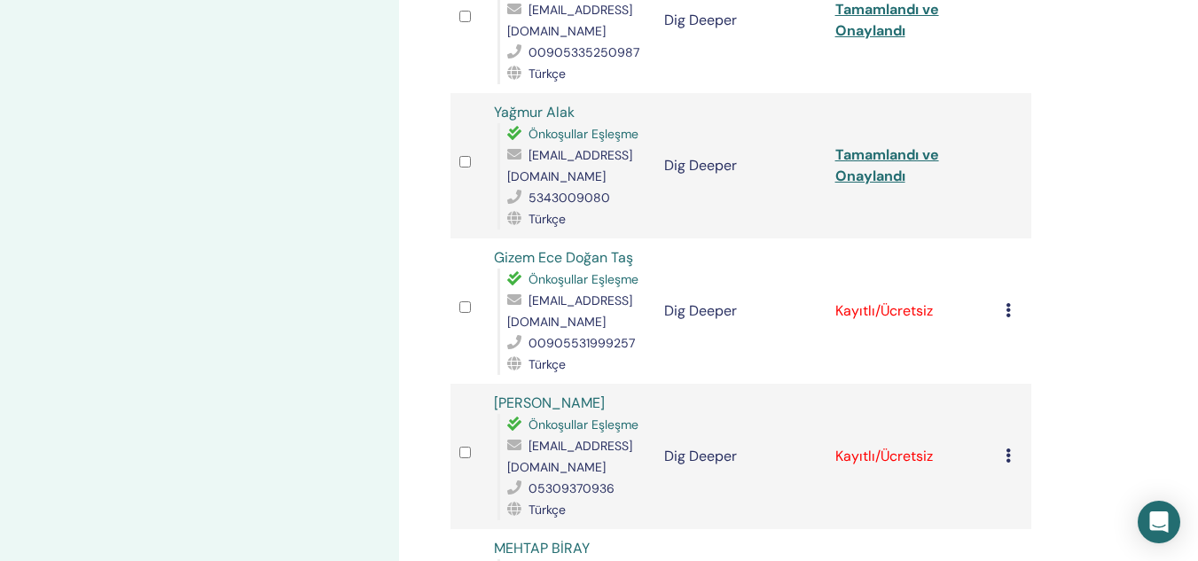
click at [1010, 303] on icon at bounding box center [1008, 310] width 5 height 14
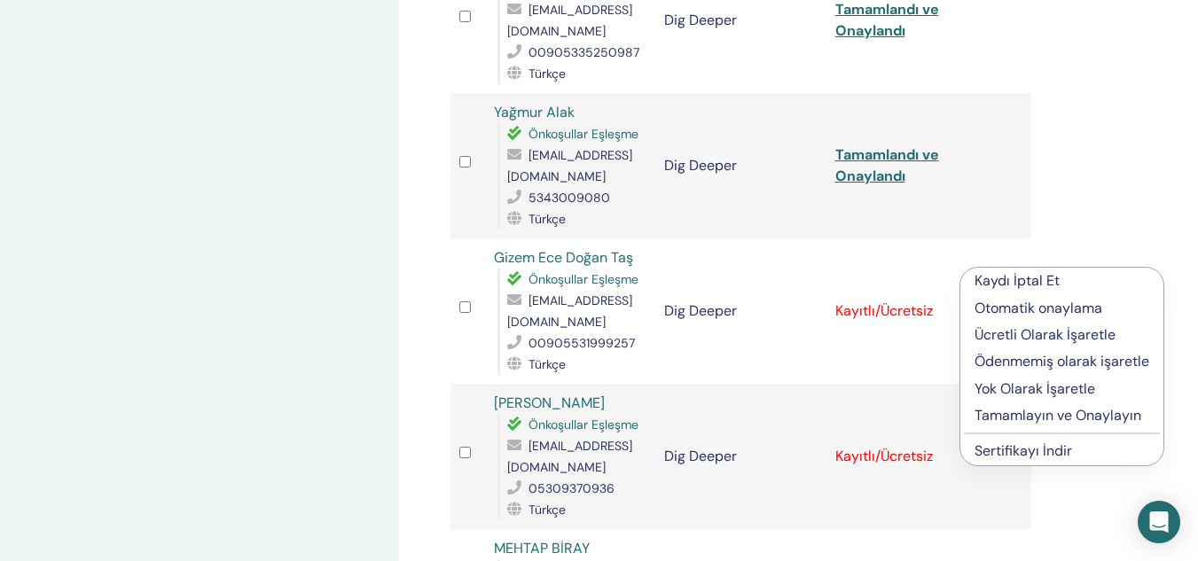
click at [993, 412] on p "Tamamlayın ve Onaylayın" at bounding box center [1062, 415] width 175 height 21
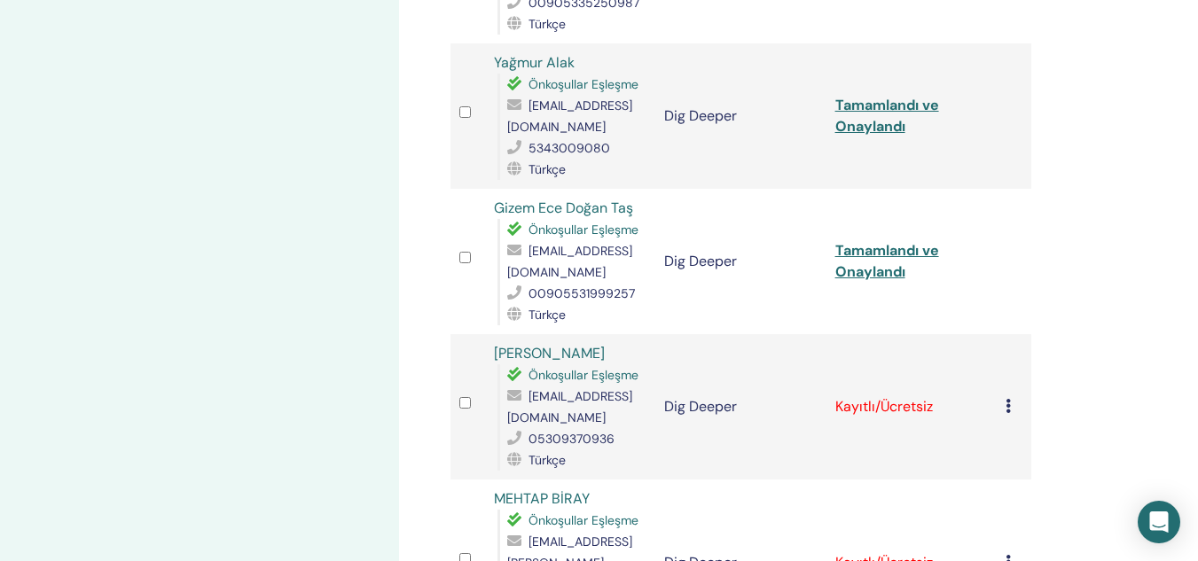
scroll to position [1612, 0]
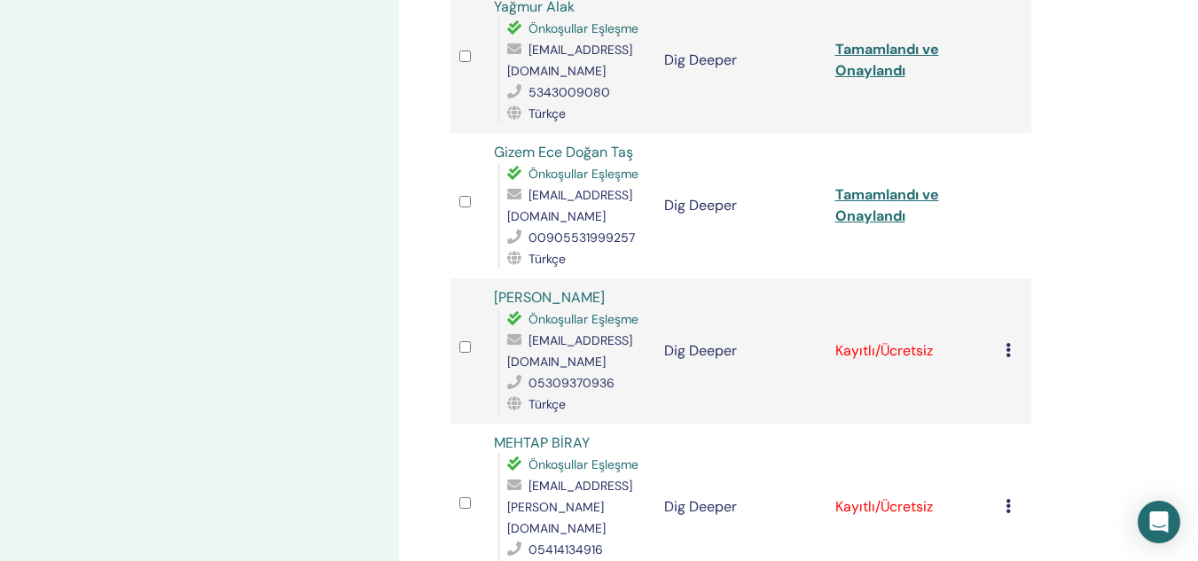
click at [1010, 343] on icon at bounding box center [1008, 350] width 5 height 14
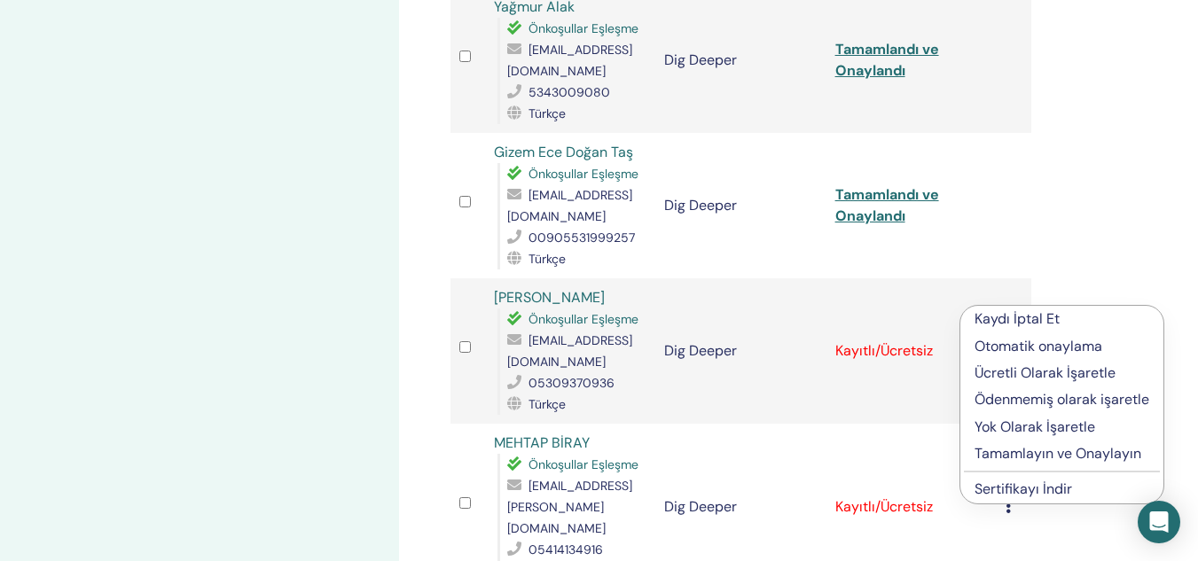
click at [988, 459] on p "Tamamlayın ve Onaylayın" at bounding box center [1062, 453] width 175 height 21
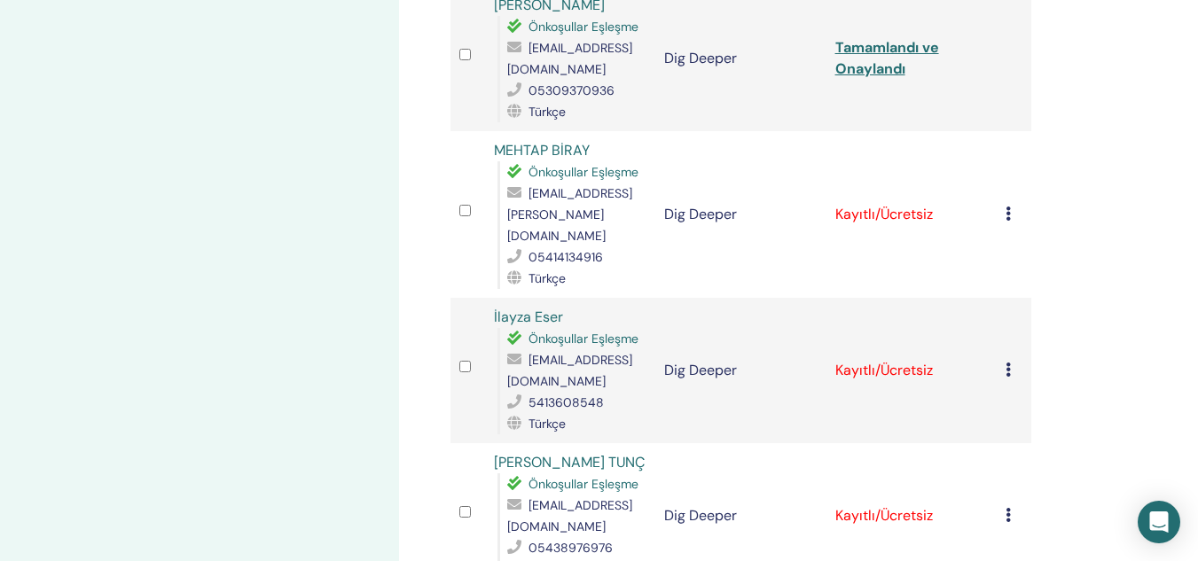
scroll to position [1855, 0]
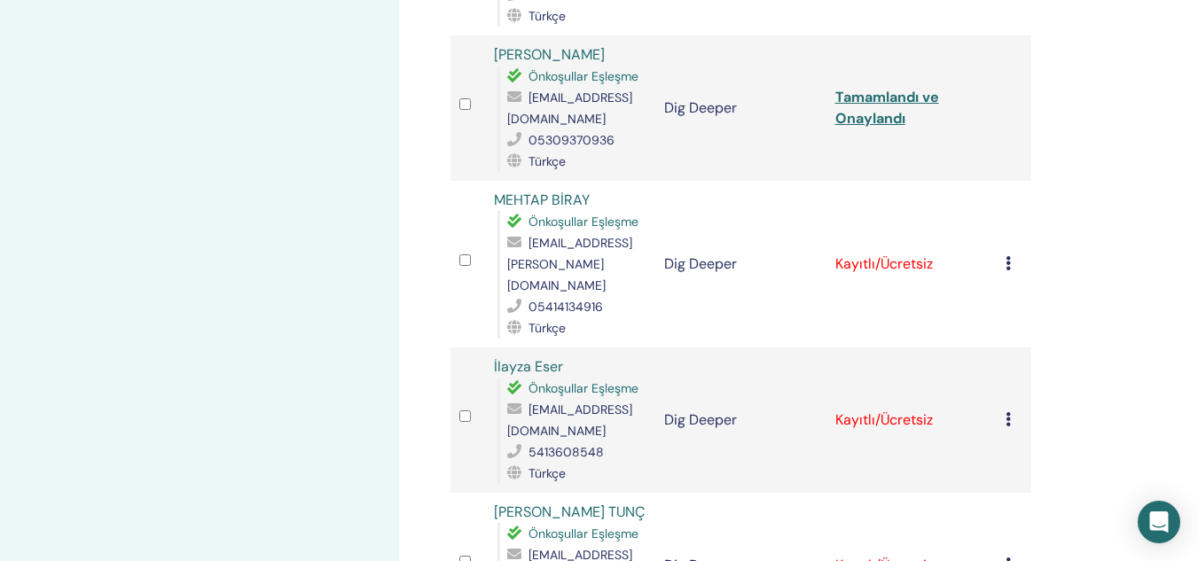
click at [1006, 256] on icon at bounding box center [1008, 263] width 5 height 14
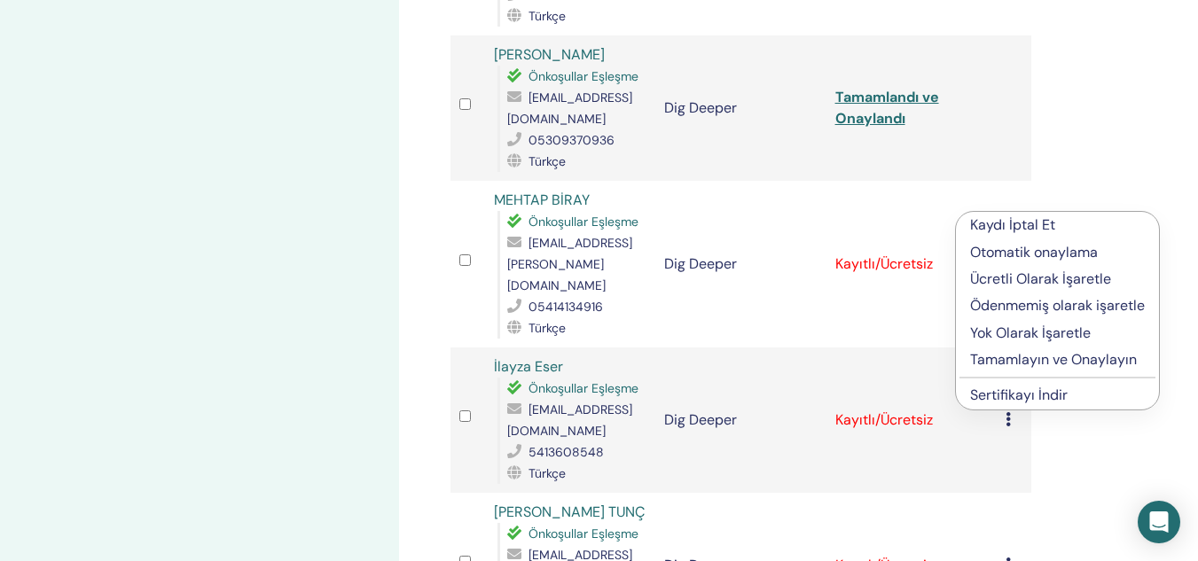
click at [995, 357] on p "Tamamlayın ve Onaylayın" at bounding box center [1057, 359] width 175 height 21
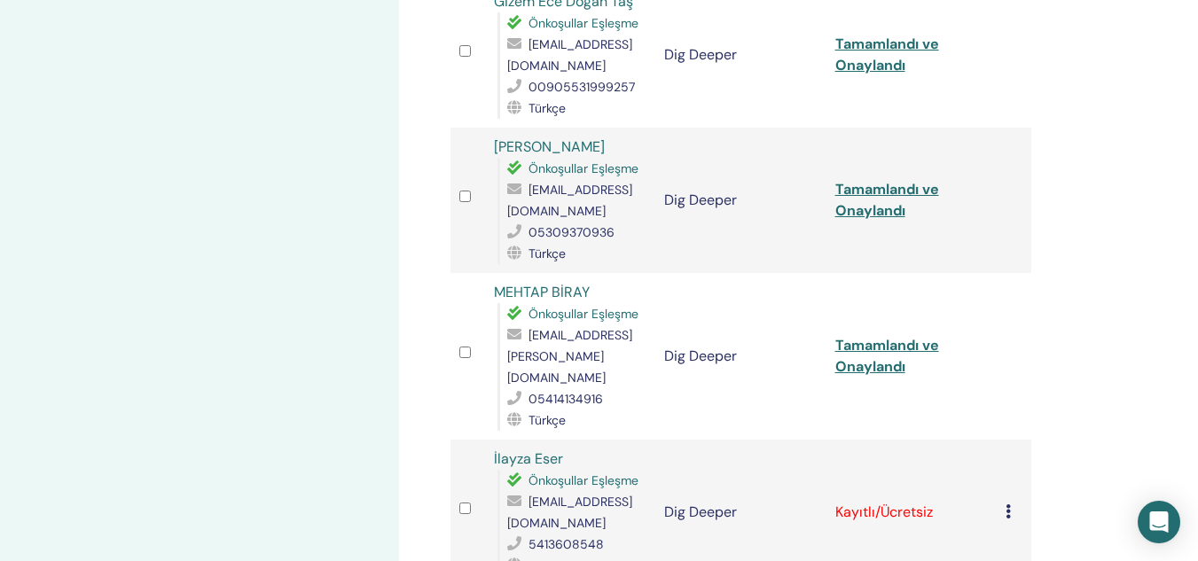
scroll to position [1773, 0]
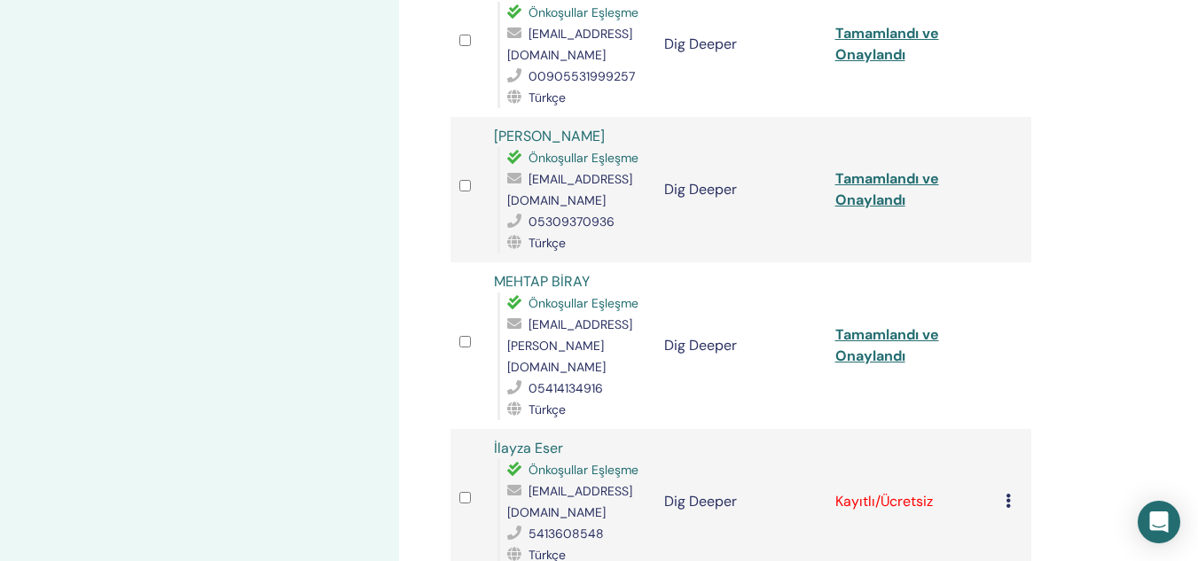
click at [1008, 491] on div "Kaydı İptal Et Otomatik onaylama Ücretli Olarak İşaretle Ödenmemiş olarak işare…" at bounding box center [1014, 501] width 17 height 21
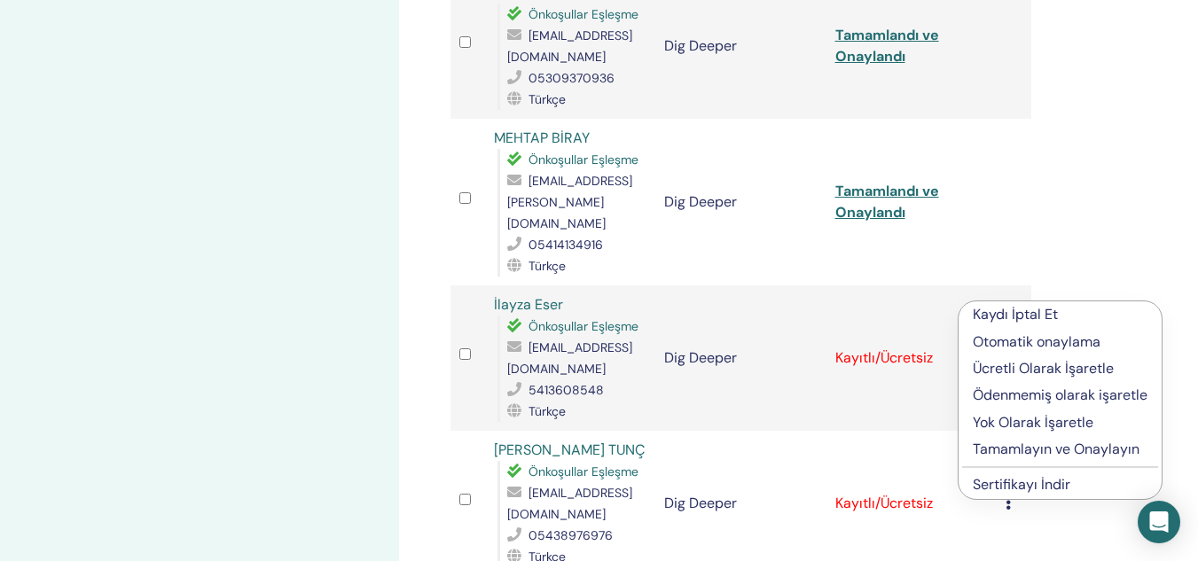
scroll to position [1934, 0]
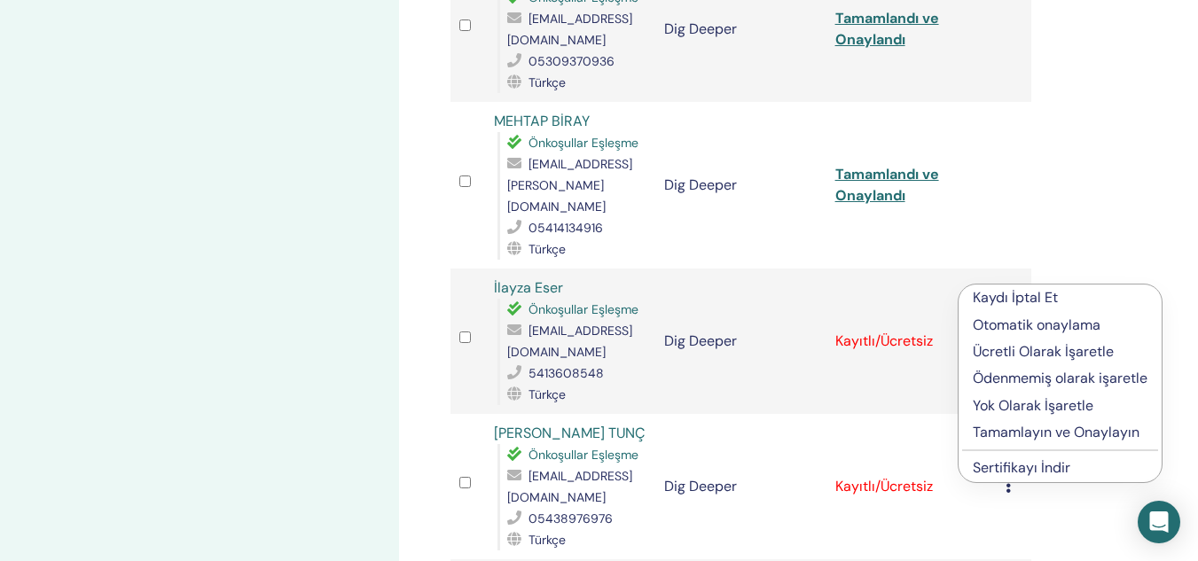
click at [1040, 433] on p "Tamamlayın ve Onaylayın" at bounding box center [1060, 432] width 175 height 21
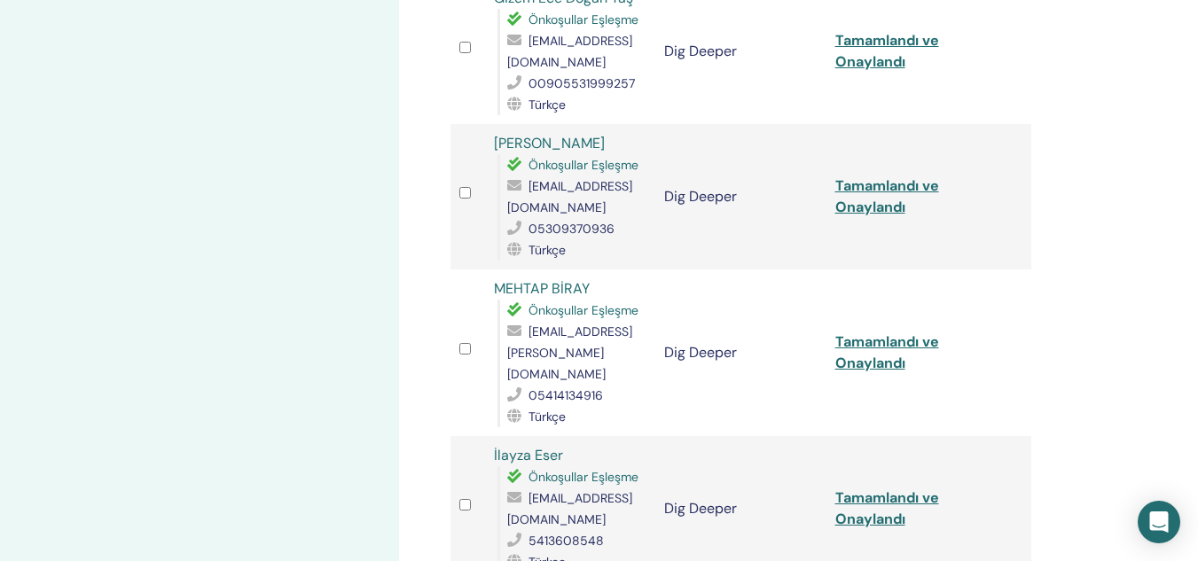
scroll to position [1977, 0]
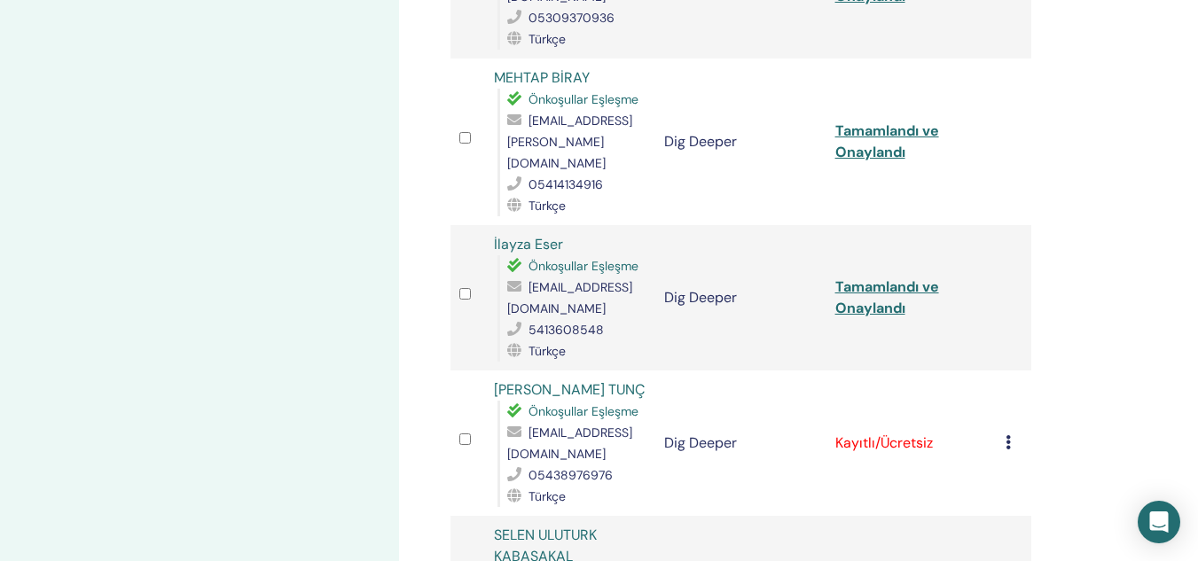
click at [1008, 436] on icon at bounding box center [1008, 443] width 5 height 14
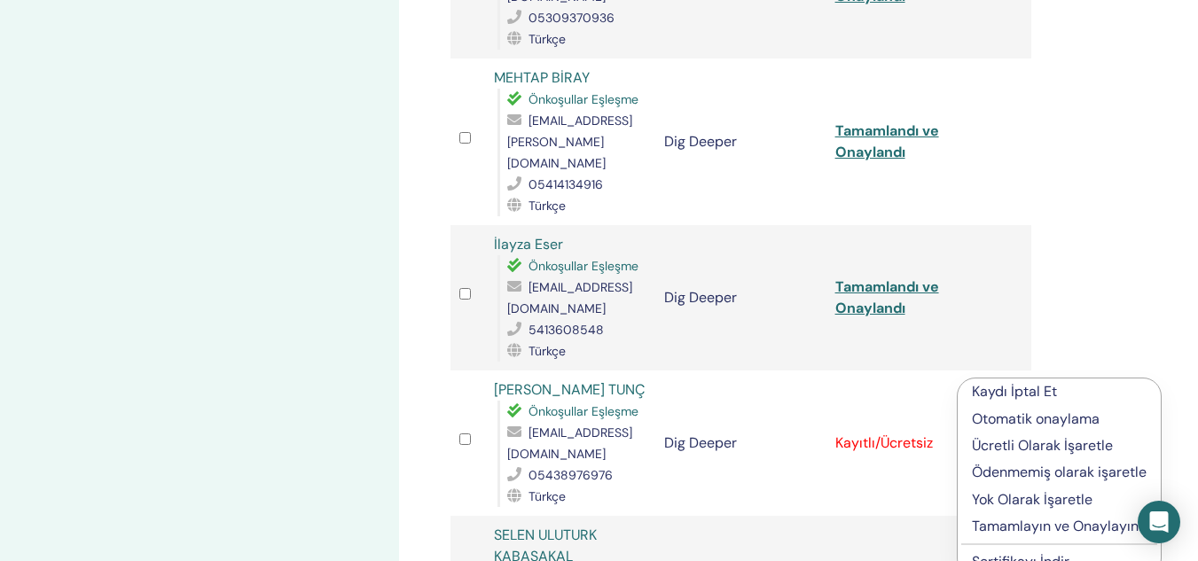
click at [977, 528] on p "Tamamlayın ve Onaylayın" at bounding box center [1059, 526] width 175 height 21
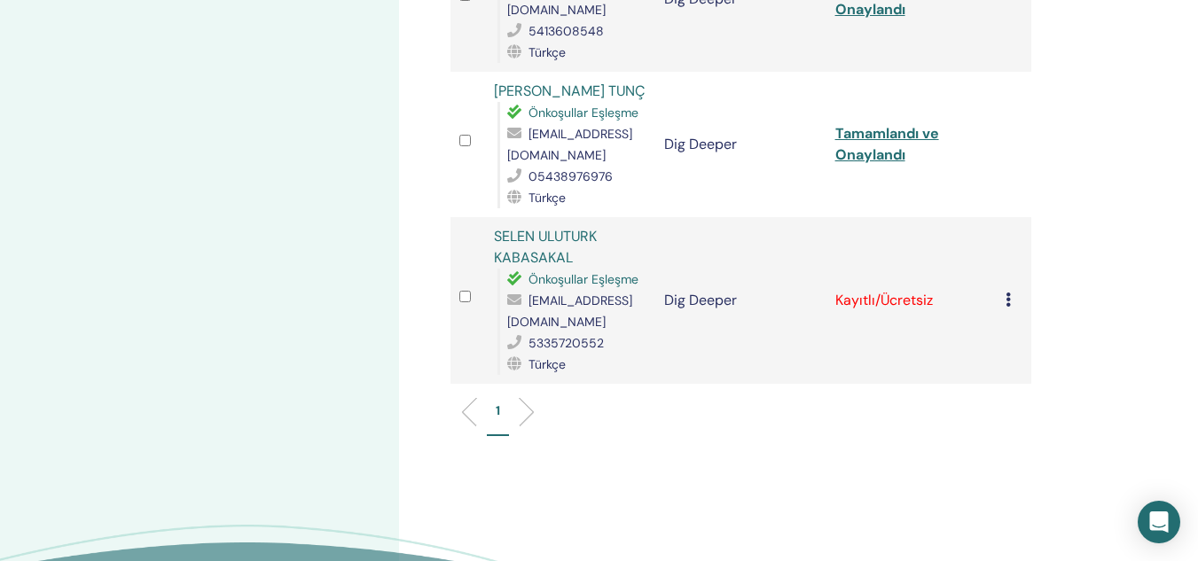
scroll to position [2287, 0]
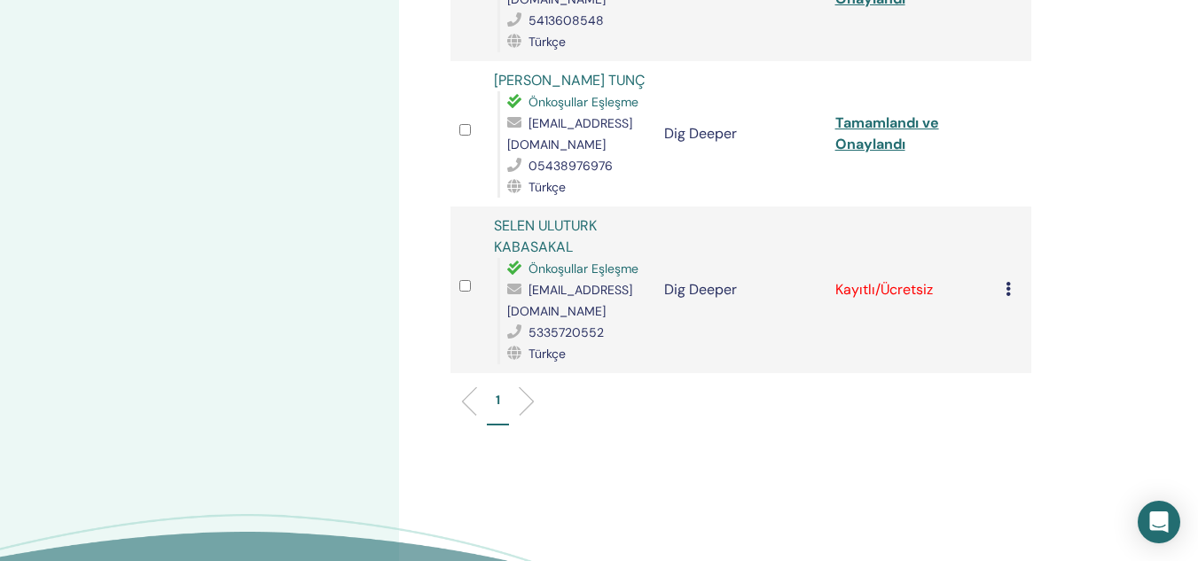
click at [1008, 282] on icon at bounding box center [1008, 289] width 5 height 14
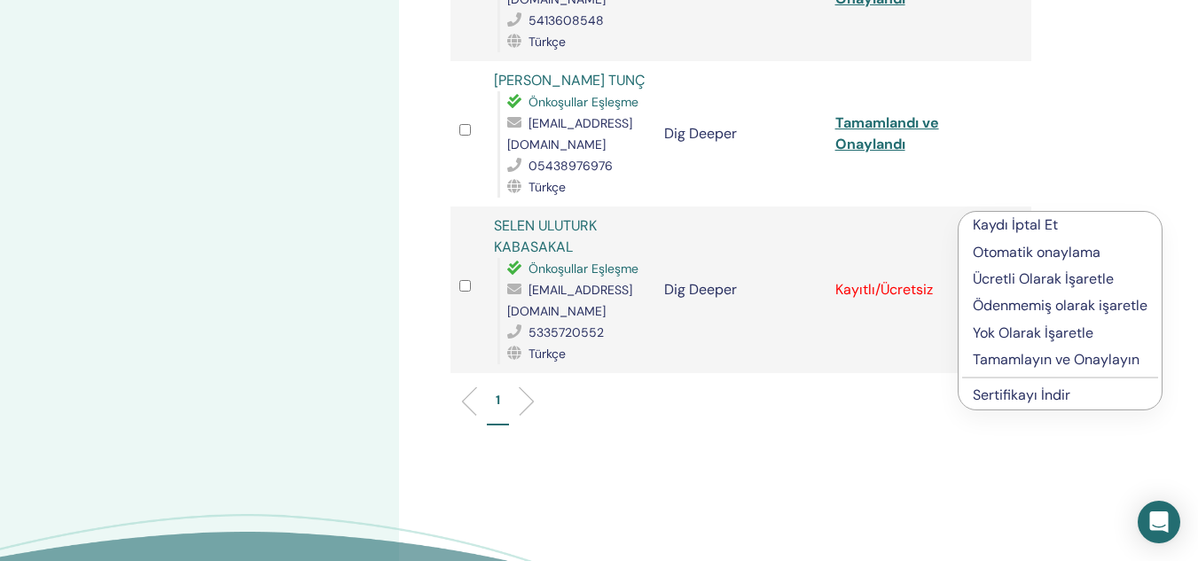
click at [1003, 362] on p "Tamamlayın ve Onaylayın" at bounding box center [1060, 359] width 175 height 21
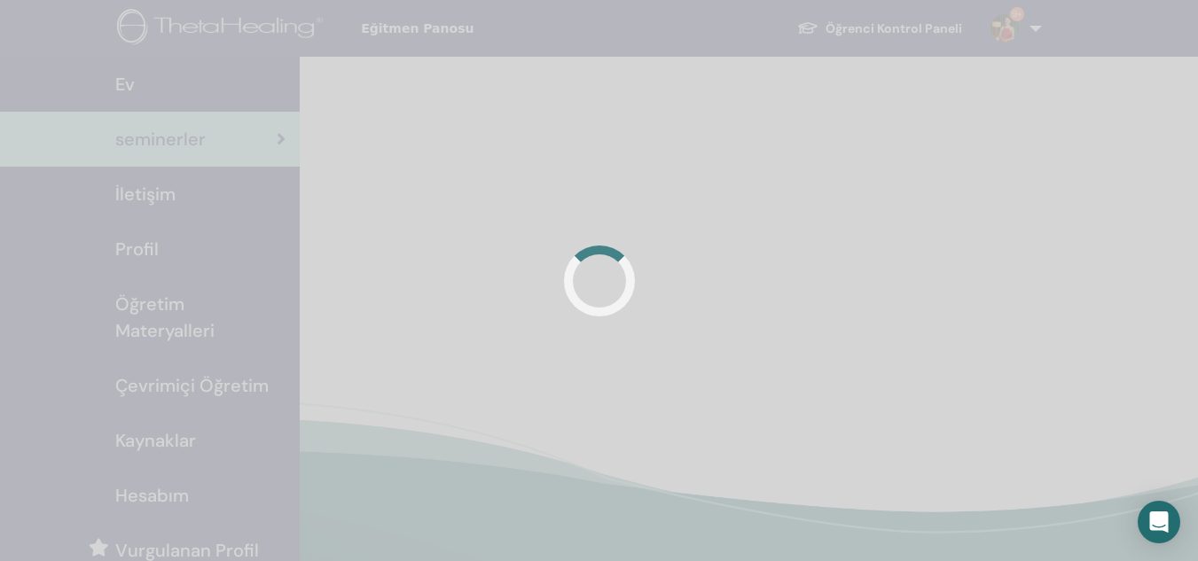
scroll to position [161, 0]
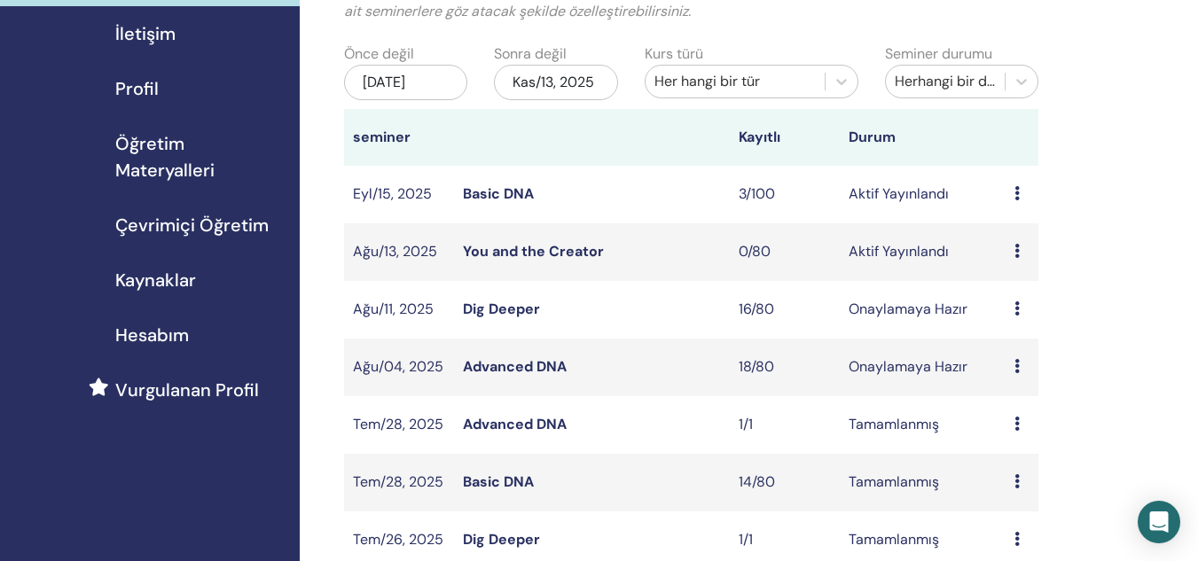
click at [546, 248] on link "You and the Creator" at bounding box center [533, 251] width 141 height 19
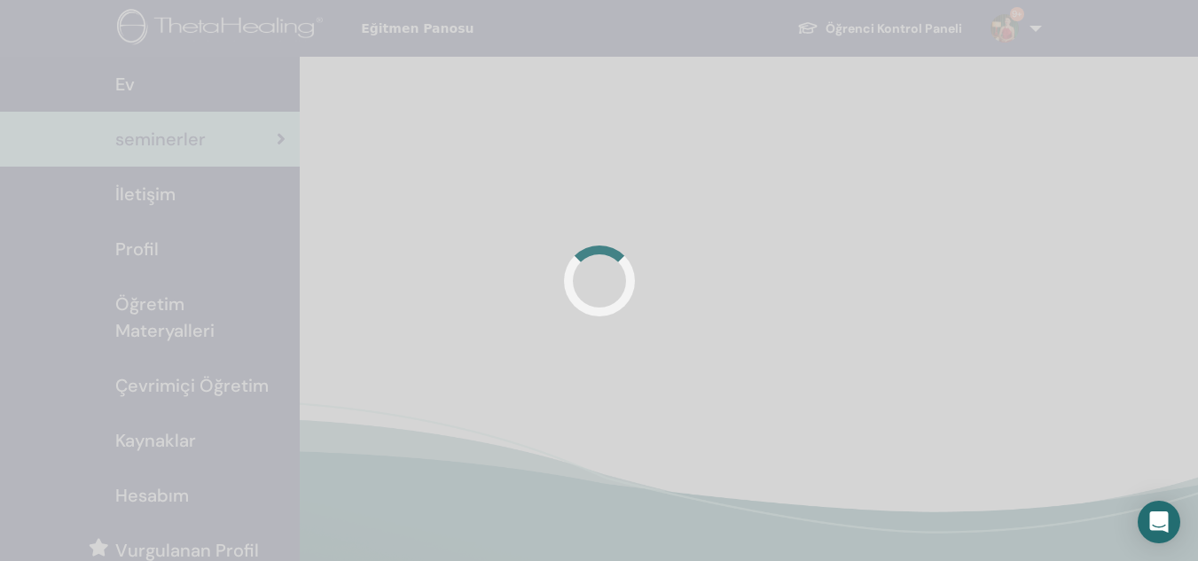
scroll to position [161, 0]
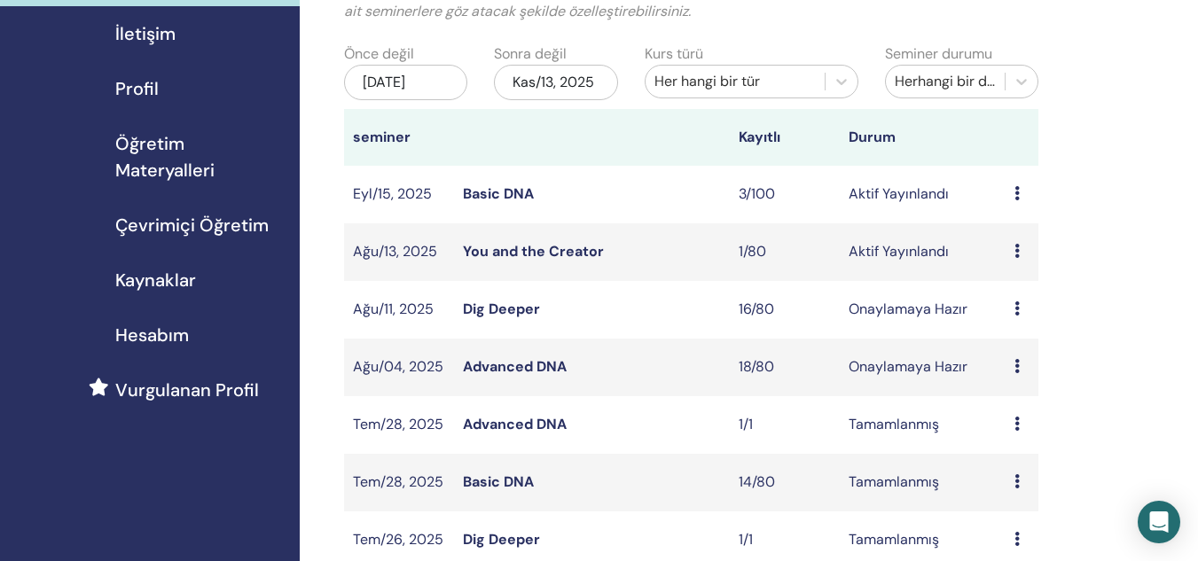
click at [545, 255] on link "You and the Creator" at bounding box center [533, 251] width 141 height 19
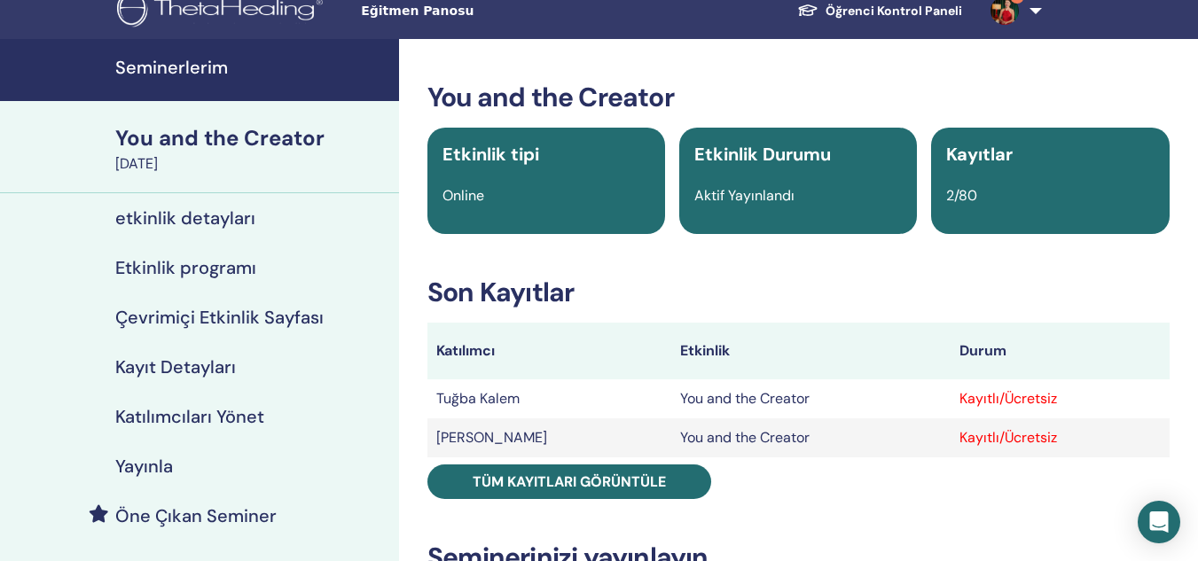
scroll to position [39, 0]
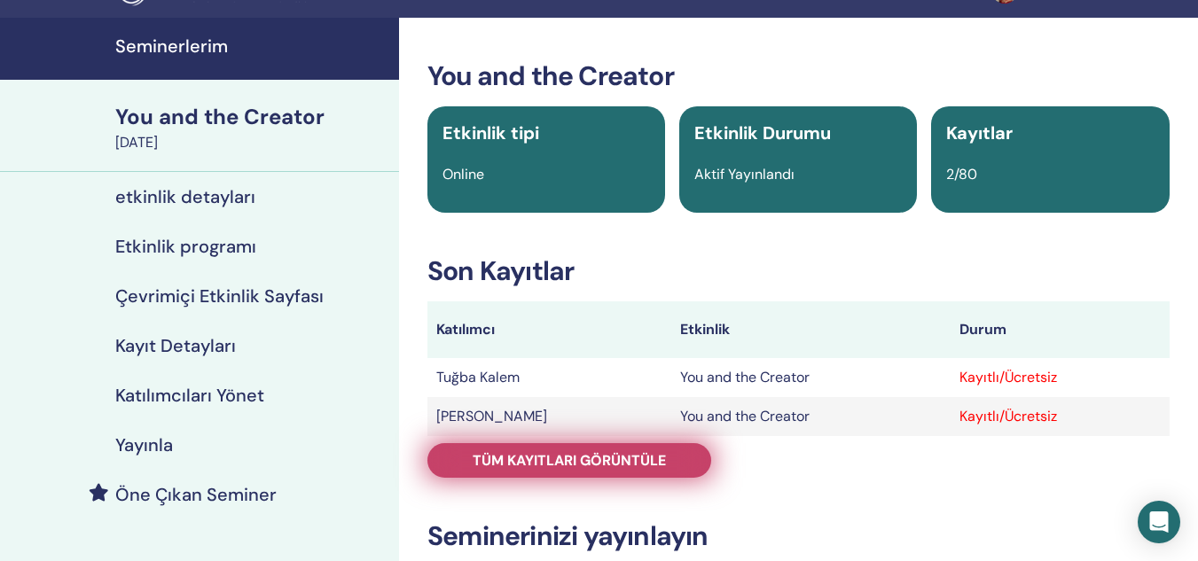
click at [567, 462] on span "Tüm kayıtları görüntüle" at bounding box center [569, 460] width 193 height 19
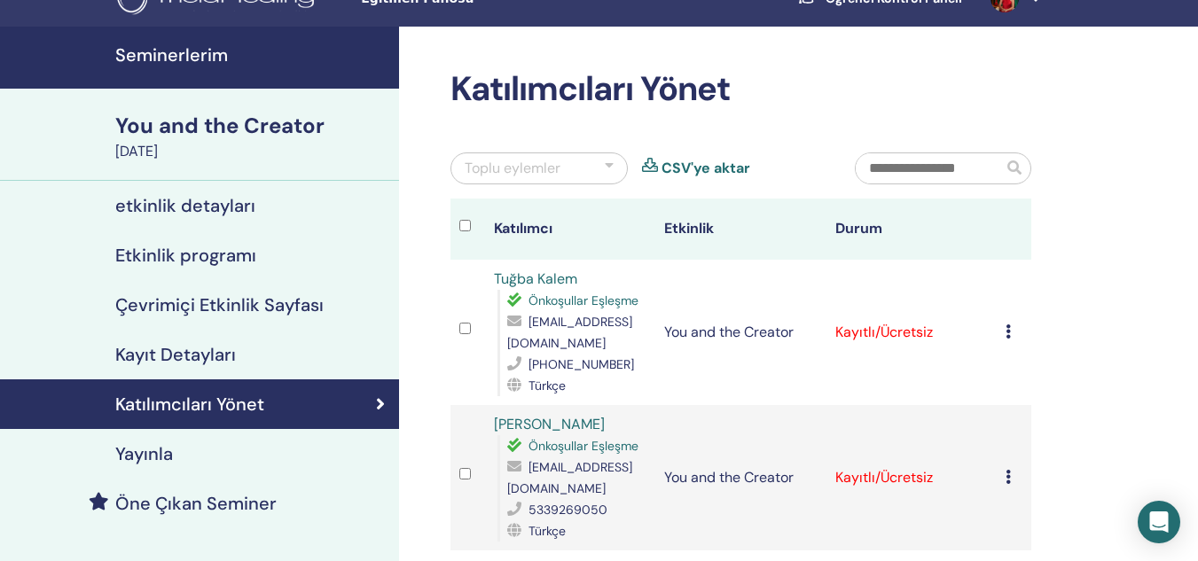
scroll to position [21, 0]
